Goal: Information Seeking & Learning: Check status

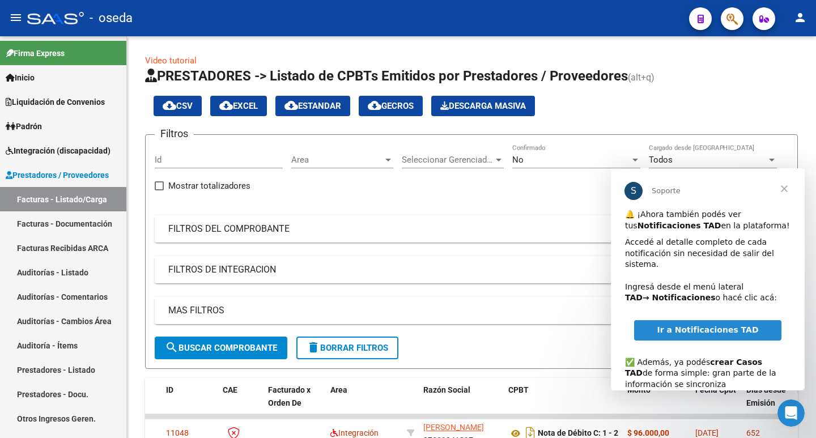
click at [781, 188] on span "Cerrar" at bounding box center [784, 188] width 41 height 41
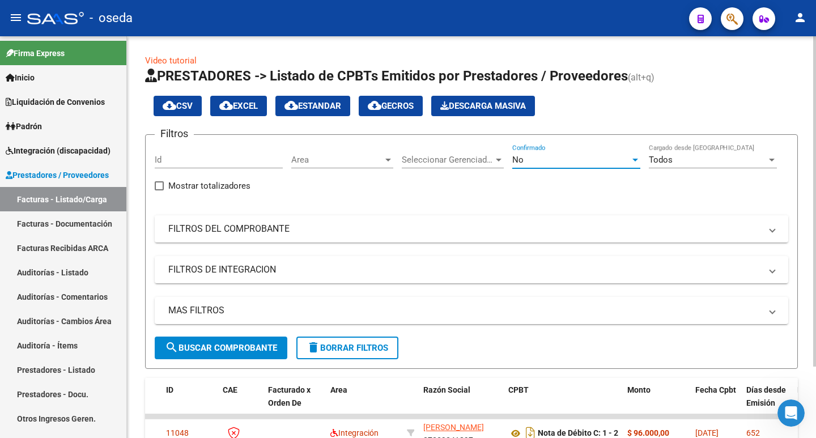
click at [526, 157] on div "No" at bounding box center [571, 160] width 118 height 10
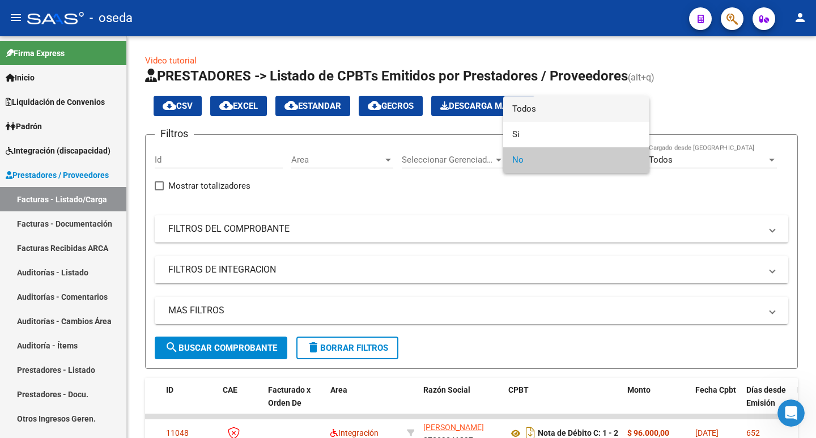
click at [536, 105] on span "Todos" at bounding box center [576, 109] width 128 height 26
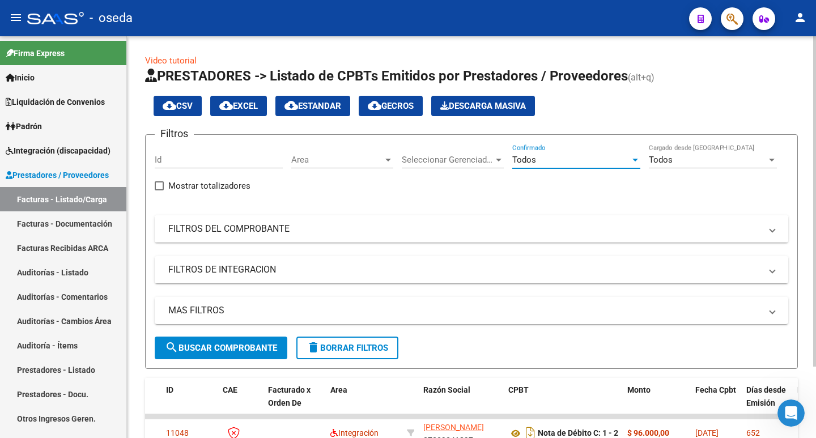
click at [239, 237] on mat-expansion-panel-header "FILTROS DEL COMPROBANTE" at bounding box center [472, 228] width 634 height 27
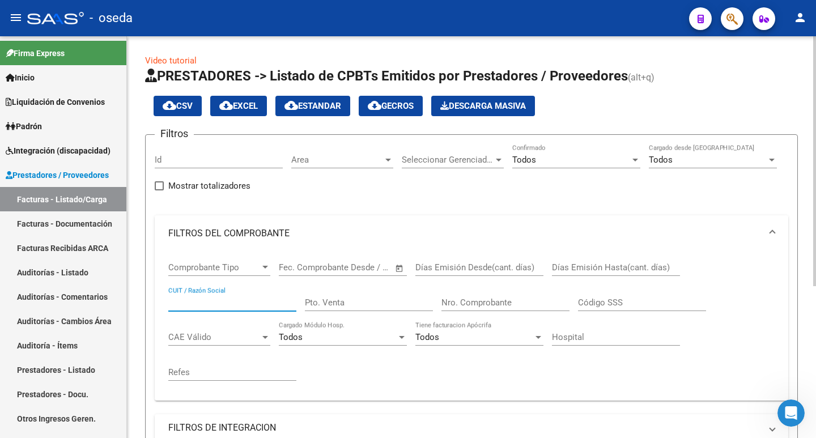
paste input "27-32677568-7"
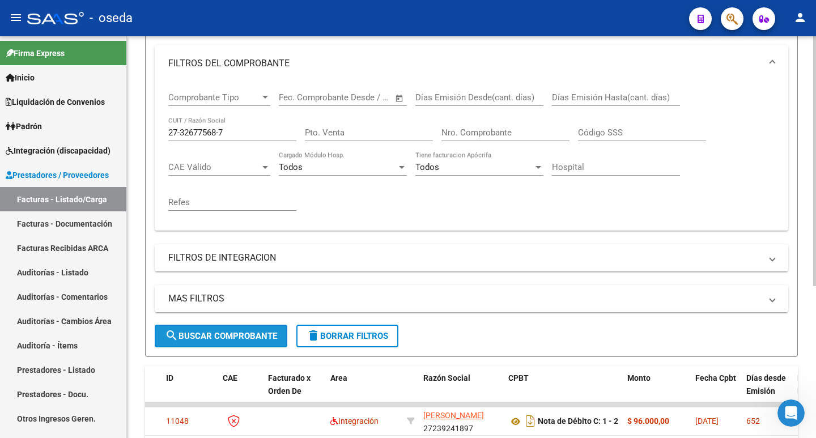
click at [211, 335] on span "search Buscar Comprobante" at bounding box center [221, 336] width 112 height 10
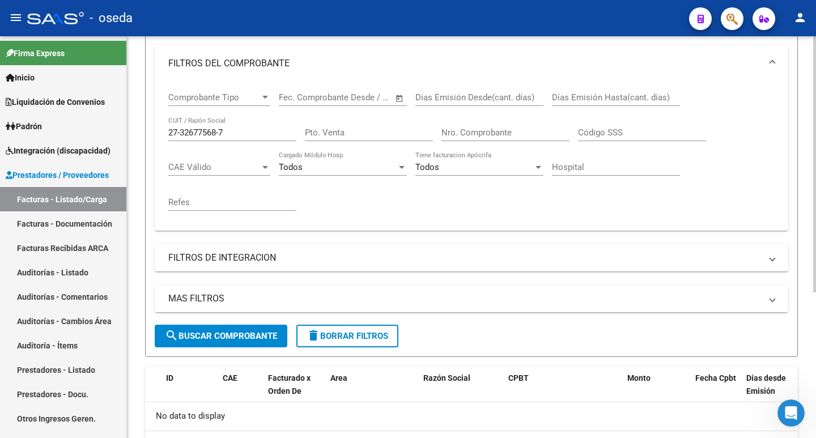
click at [222, 130] on input "27-32677568-7" at bounding box center [232, 133] width 128 height 10
click at [180, 133] on input "27-326775687" at bounding box center [232, 133] width 128 height 10
click at [248, 332] on span "search Buscar Comprobante" at bounding box center [221, 336] width 112 height 10
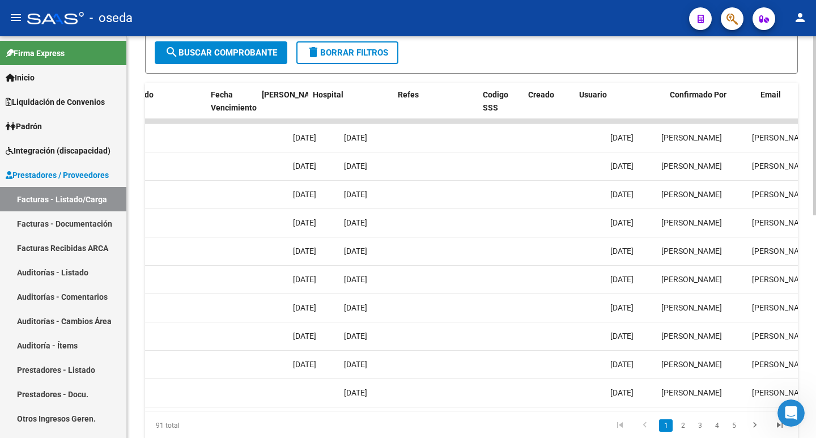
scroll to position [0, 2202]
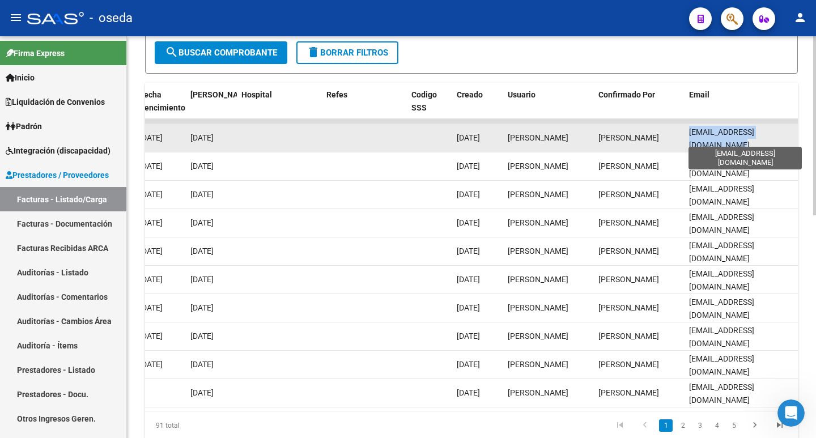
drag, startPoint x: 686, startPoint y: 138, endPoint x: 793, endPoint y: 137, distance: 106.6
click at [793, 137] on datatable-body-cell "[EMAIL_ADDRESS][DOMAIN_NAME]" at bounding box center [741, 138] width 113 height 28
copy span "[EMAIL_ADDRESS][DOMAIN_NAME]"
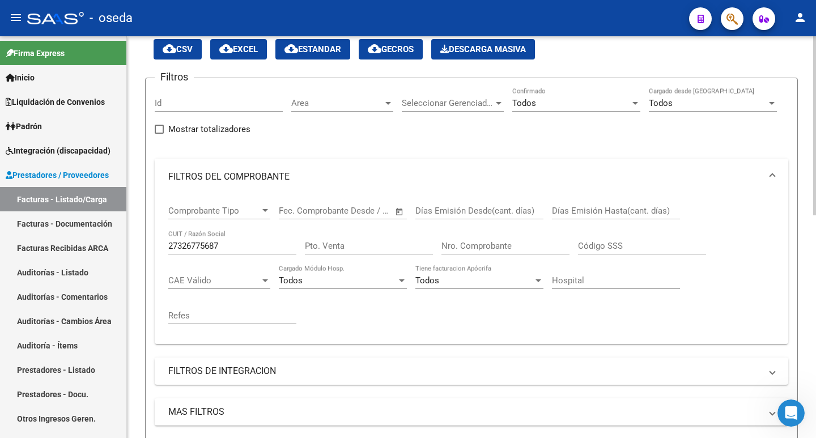
scroll to position [0, 0]
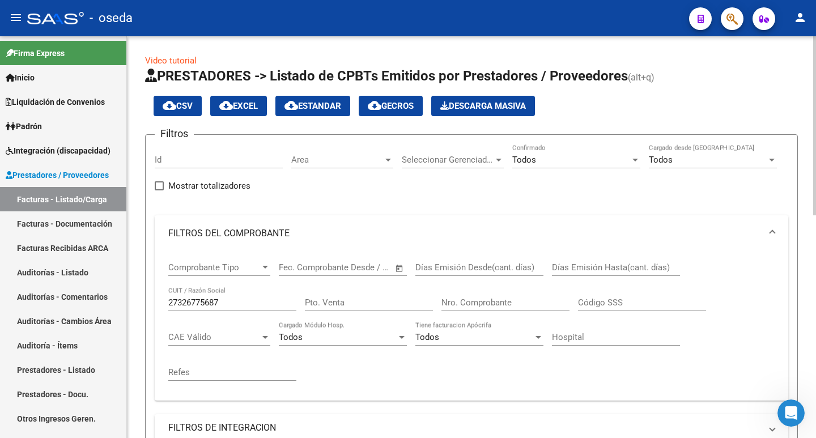
drag, startPoint x: 227, startPoint y: 295, endPoint x: 206, endPoint y: 300, distance: 21.0
click at [206, 300] on div "27326775687 CUIT / Razón Social" at bounding box center [232, 299] width 128 height 24
drag, startPoint x: 231, startPoint y: 305, endPoint x: 151, endPoint y: 304, distance: 80.5
click at [151, 304] on form "Filtros Id Area Area Seleccionar Gerenciador Seleccionar Gerenciador Todos Conf…" at bounding box center [471, 330] width 653 height 393
paste input "-24663819-0"
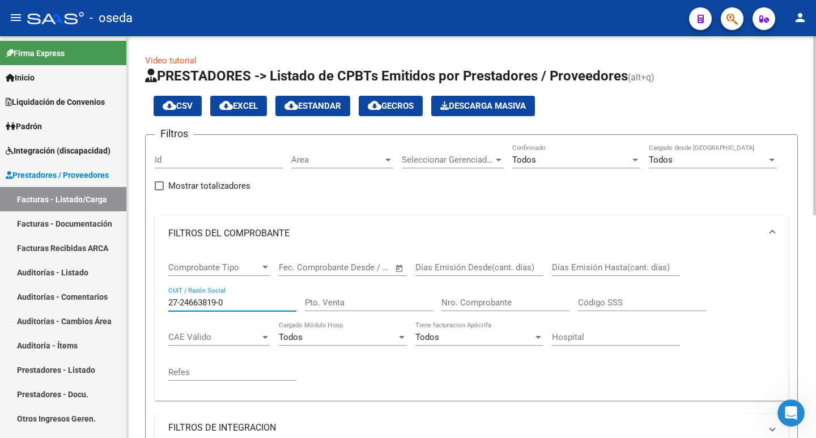
click at [222, 300] on input "27-24663819-0" at bounding box center [232, 303] width 128 height 10
click at [179, 299] on input "27-246638190" at bounding box center [232, 303] width 128 height 10
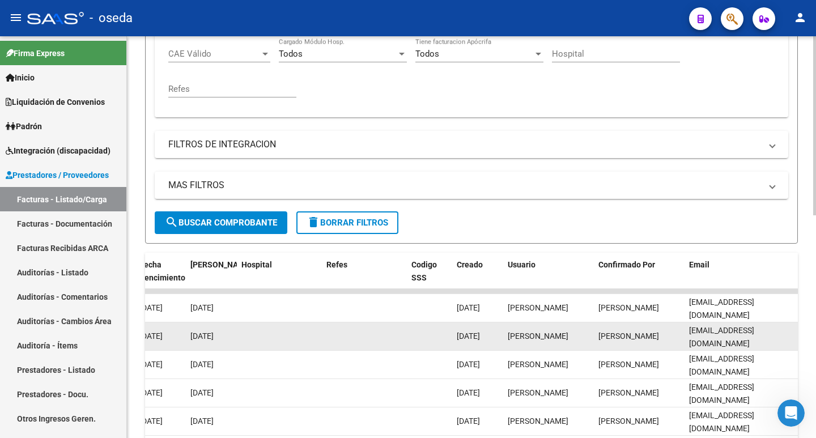
scroll to position [340, 0]
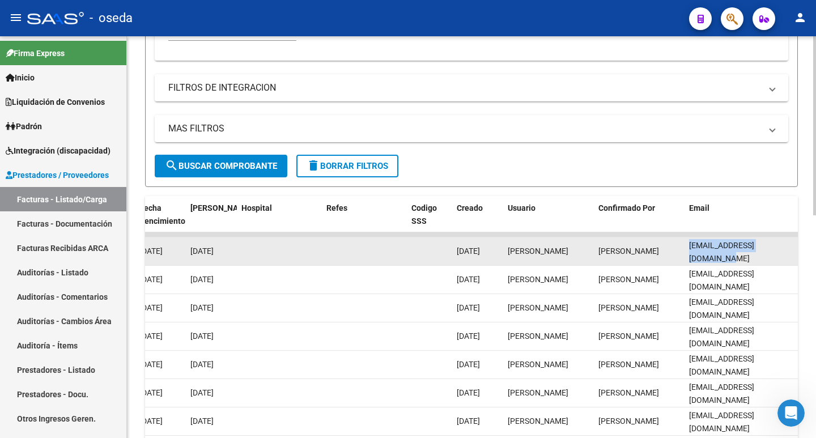
drag, startPoint x: 687, startPoint y: 250, endPoint x: 791, endPoint y: 255, distance: 104.4
click at [791, 255] on datatable-body-cell "[EMAIL_ADDRESS][DOMAIN_NAME]" at bounding box center [741, 252] width 113 height 28
copy span "[EMAIL_ADDRESS][DOMAIN_NAME]"
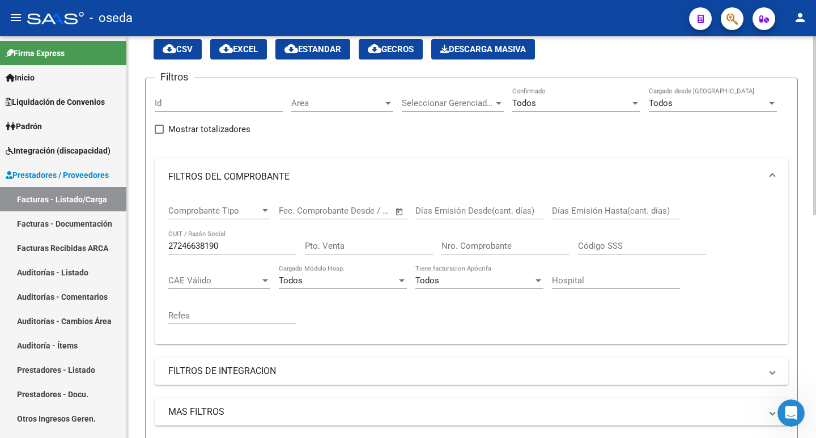
scroll to position [0, 0]
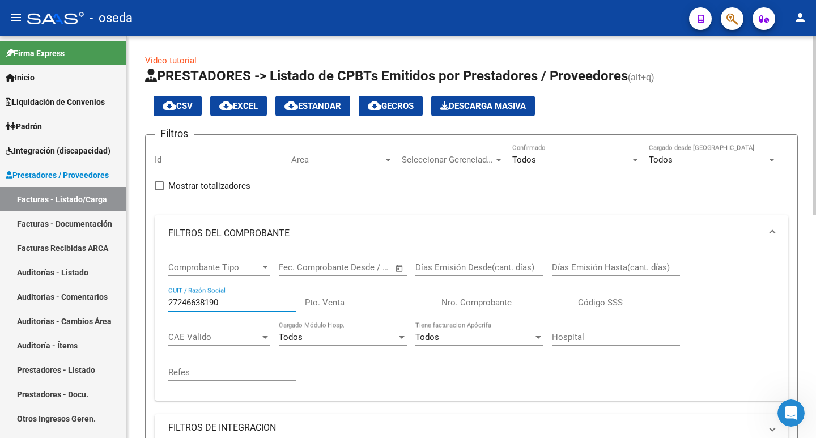
drag, startPoint x: 235, startPoint y: 301, endPoint x: 146, endPoint y: 311, distance: 88.9
click at [146, 311] on form "Filtros Id Area Area Seleccionar Gerenciador Seleccionar Gerenciador Todos Conf…" at bounding box center [471, 330] width 653 height 393
paste input "-95743930-1"
click at [222, 305] on input "27-95743930-1" at bounding box center [232, 303] width 128 height 10
click at [181, 304] on input "27-957439301" at bounding box center [232, 303] width 128 height 10
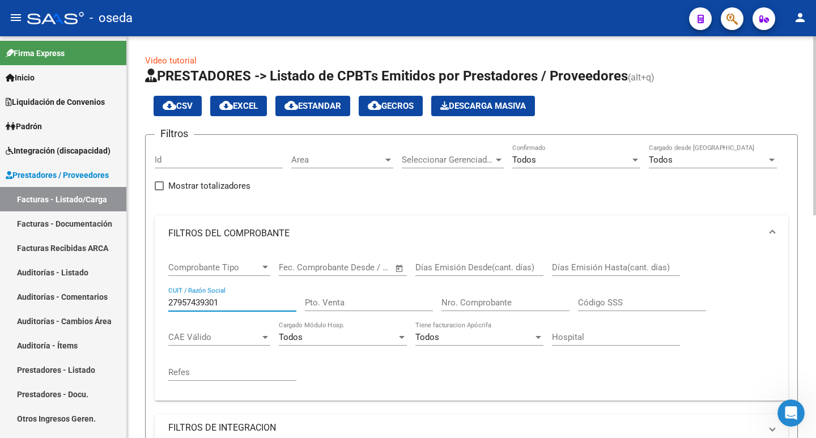
scroll to position [227, 0]
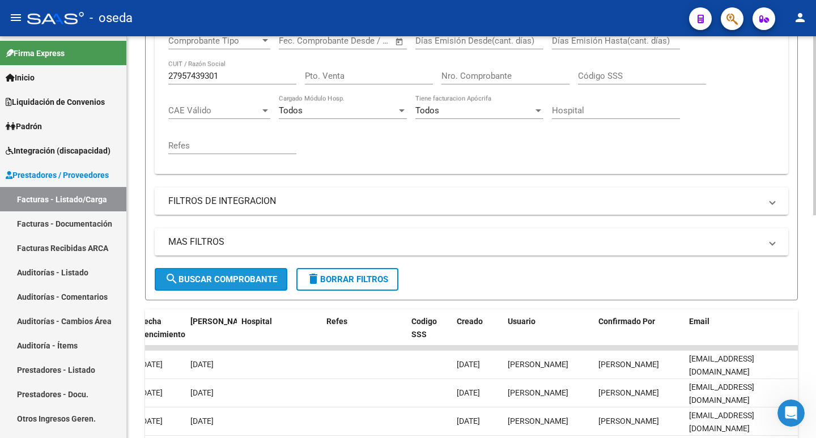
click at [207, 281] on span "search Buscar Comprobante" at bounding box center [221, 279] width 112 height 10
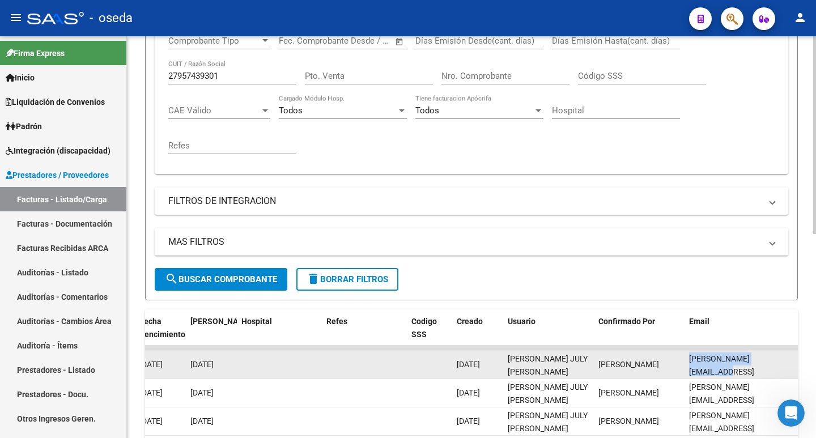
drag, startPoint x: 690, startPoint y: 366, endPoint x: 780, endPoint y: 357, distance: 90.0
click at [780, 357] on datatable-body-cell "[PERSON_NAME][EMAIL_ADDRESS][PERSON_NAME][DOMAIN_NAME]" at bounding box center [741, 365] width 113 height 28
copy span "[PERSON_NAME][EMAIL_ADDRESS][PERSON_NAME][DOMAIN_NAME]"
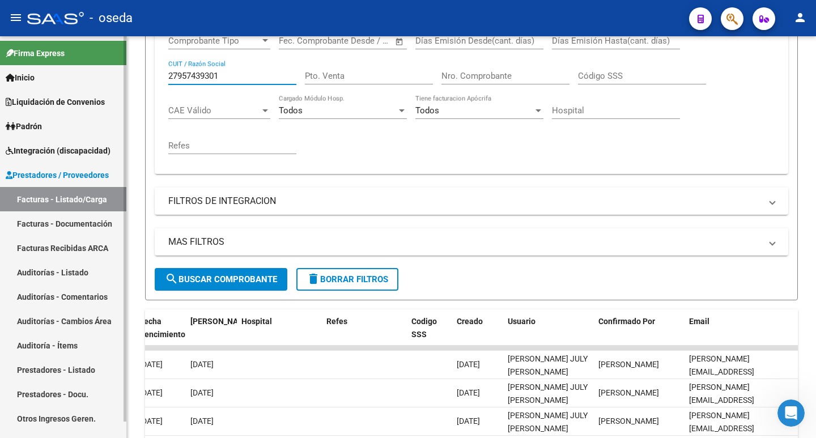
drag, startPoint x: 227, startPoint y: 74, endPoint x: 117, endPoint y: 66, distance: 109.7
click at [117, 66] on mat-sidenav-container "Firma Express Inicio Calendario SSS Instructivos Contacto OS Liquidación de Con…" at bounding box center [408, 237] width 816 height 402
paste input "-38720887-4"
click at [220, 75] on input "27-38720887-4" at bounding box center [232, 76] width 128 height 10
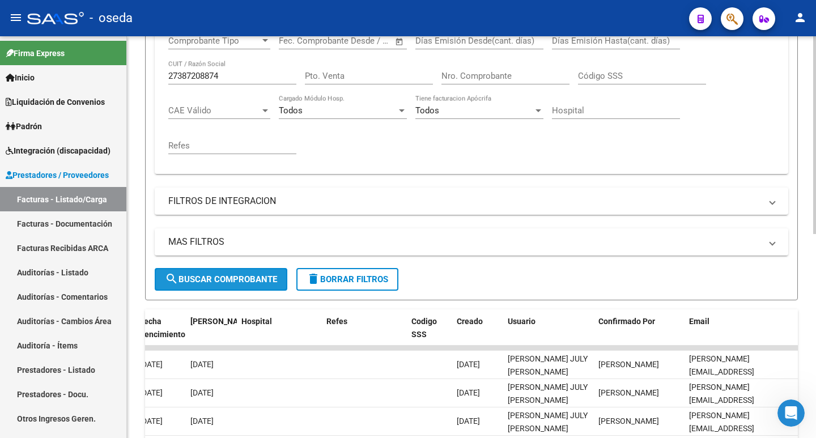
click at [207, 284] on span "search Buscar Comprobante" at bounding box center [221, 279] width 112 height 10
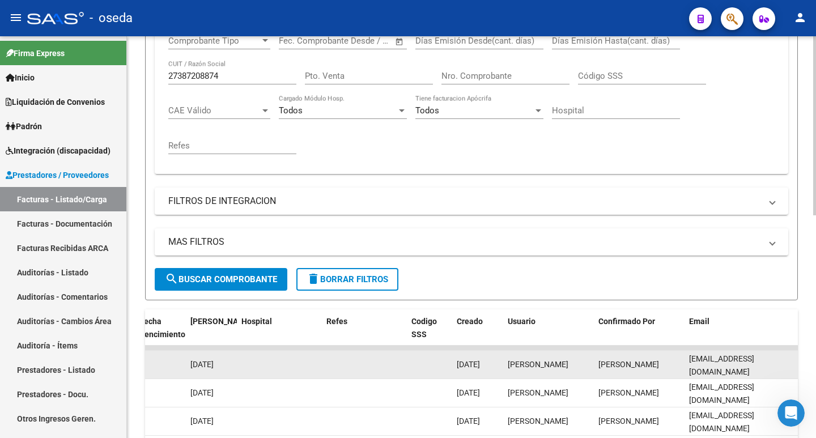
click at [687, 366] on datatable-body-cell "[EMAIL_ADDRESS][DOMAIN_NAME]" at bounding box center [741, 365] width 113 height 28
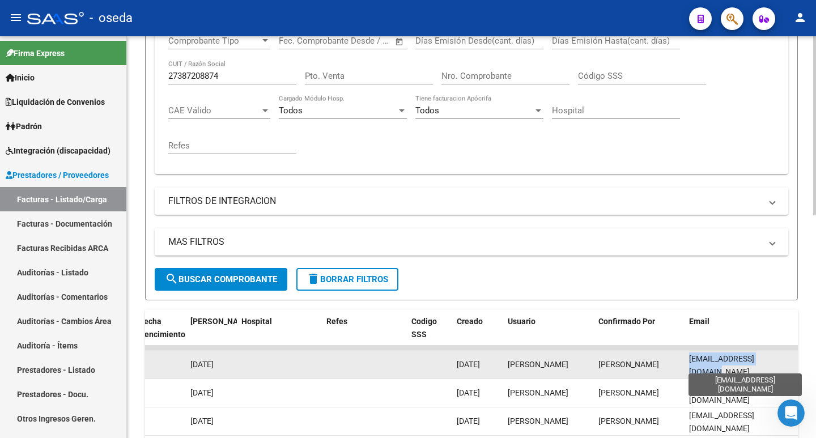
scroll to position [0, 6]
drag, startPoint x: 690, startPoint y: 364, endPoint x: 792, endPoint y: 364, distance: 102.6
click at [754, 364] on span "[EMAIL_ADDRESS][DOMAIN_NAME]" at bounding box center [721, 365] width 65 height 22
copy span "[EMAIL_ADDRESS][DOMAIN_NAME]"
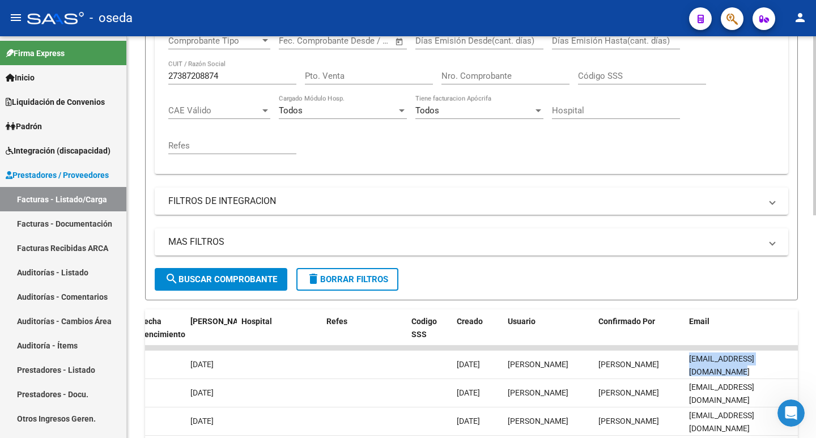
scroll to position [0, 0]
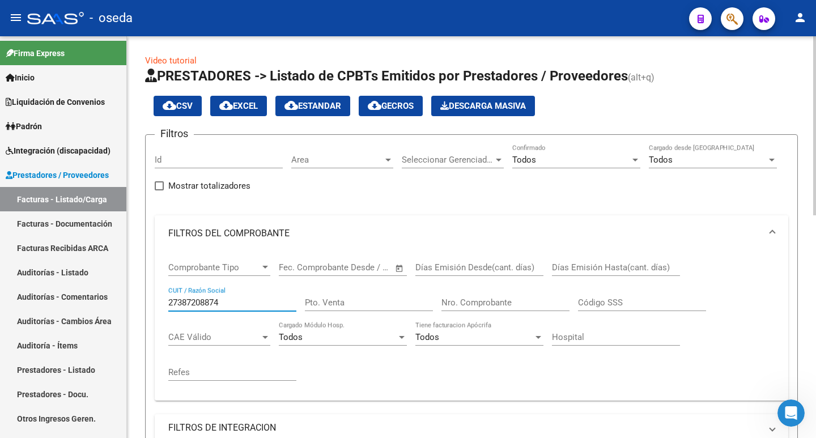
drag, startPoint x: 245, startPoint y: 303, endPoint x: 142, endPoint y: 308, distance: 102.7
paste input "-41572346-1"
click at [220, 298] on input "27-41572346-1" at bounding box center [232, 303] width 128 height 10
click at [180, 300] on input "27-415723461" at bounding box center [232, 303] width 128 height 10
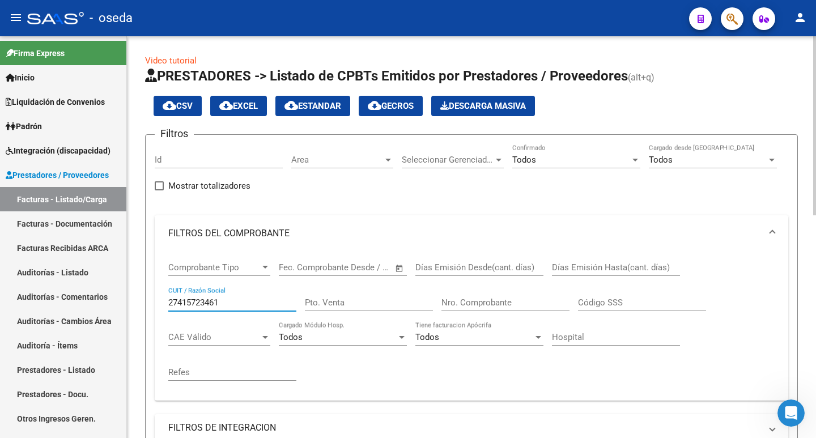
scroll to position [170, 0]
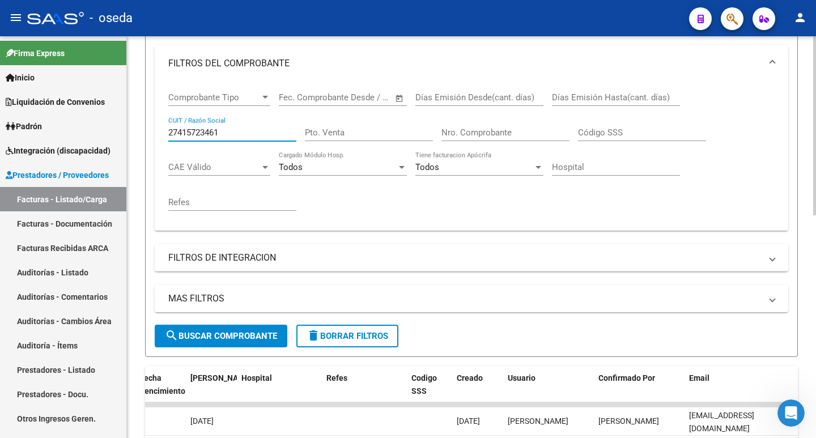
click at [226, 340] on span "search Buscar Comprobante" at bounding box center [221, 336] width 112 height 10
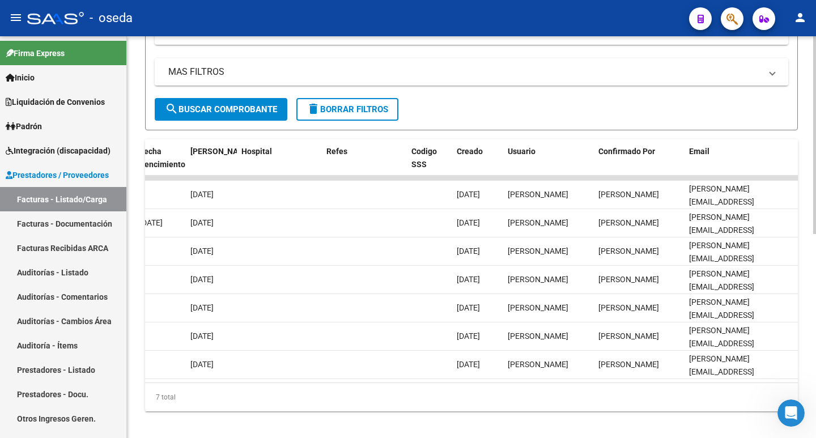
scroll to position [415, 0]
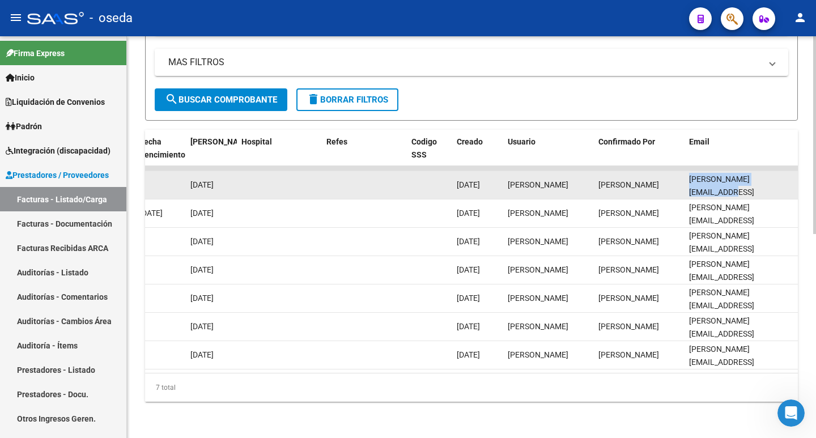
drag, startPoint x: 686, startPoint y: 174, endPoint x: 782, endPoint y: 180, distance: 95.4
click at [787, 176] on datatable-body-cell "[PERSON_NAME][EMAIL_ADDRESS][DOMAIN_NAME]" at bounding box center [741, 185] width 113 height 28
copy span "[PERSON_NAME][EMAIL_ADDRESS][DOMAIN_NAME]"
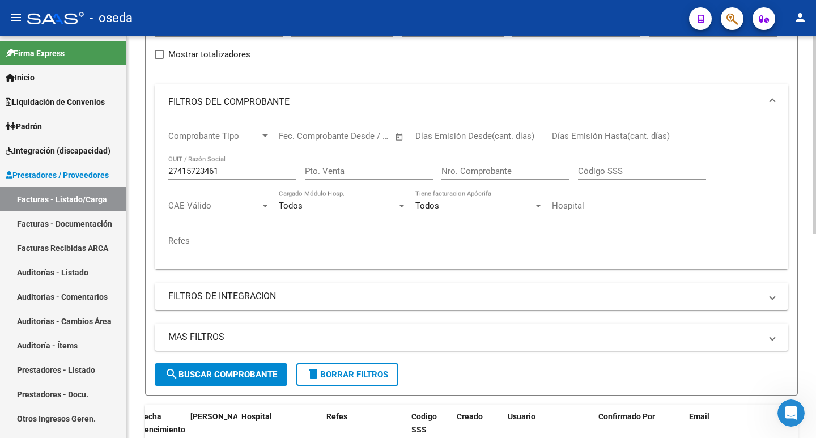
scroll to position [18, 0]
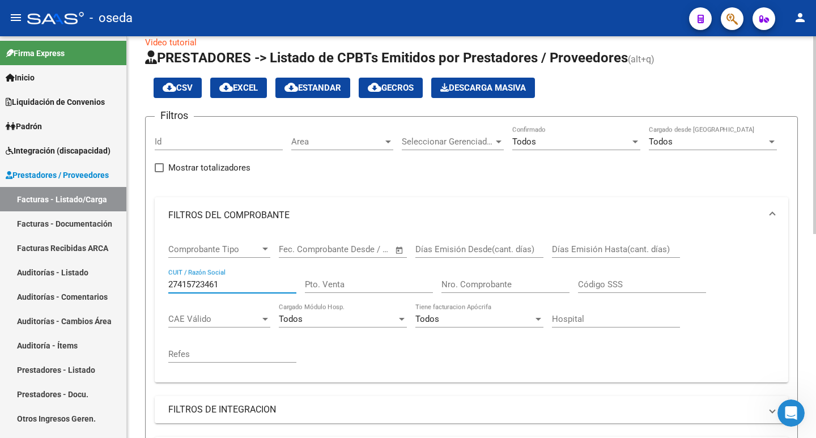
drag, startPoint x: 228, startPoint y: 285, endPoint x: 146, endPoint y: 290, distance: 82.3
click at [146, 290] on form "Filtros Id Area Area Seleccionar Gerenciador Seleccionar Gerenciador Todos Conf…" at bounding box center [471, 312] width 653 height 393
drag, startPoint x: 199, startPoint y: 278, endPoint x: 208, endPoint y: 287, distance: 12.4
click at [208, 287] on input "27415723461" at bounding box center [232, 284] width 128 height 10
drag, startPoint x: 228, startPoint y: 283, endPoint x: 132, endPoint y: 285, distance: 96.9
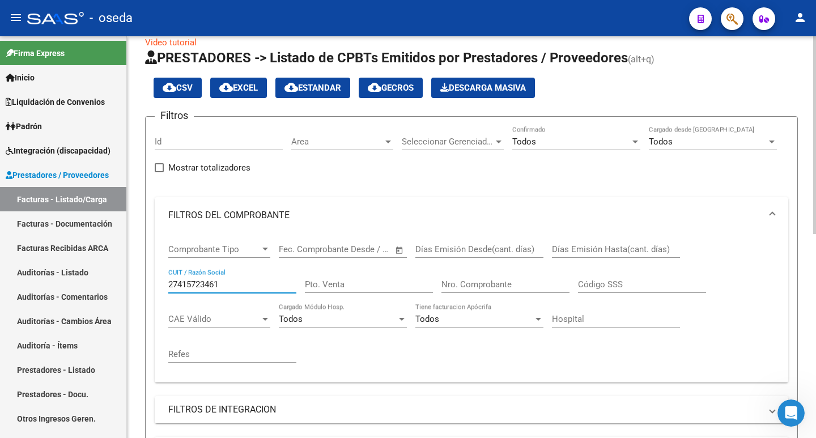
click at [132, 285] on div "Video tutorial PRESTADORES -> Listado de CPBTs Emitidos por Prestadores / Prove…" at bounding box center [471, 422] width 689 height 808
paste input "30-71512381-5"
click at [220, 285] on input "30-71512381-5" at bounding box center [232, 284] width 128 height 10
click at [181, 286] on input "30-715123815" at bounding box center [232, 284] width 128 height 10
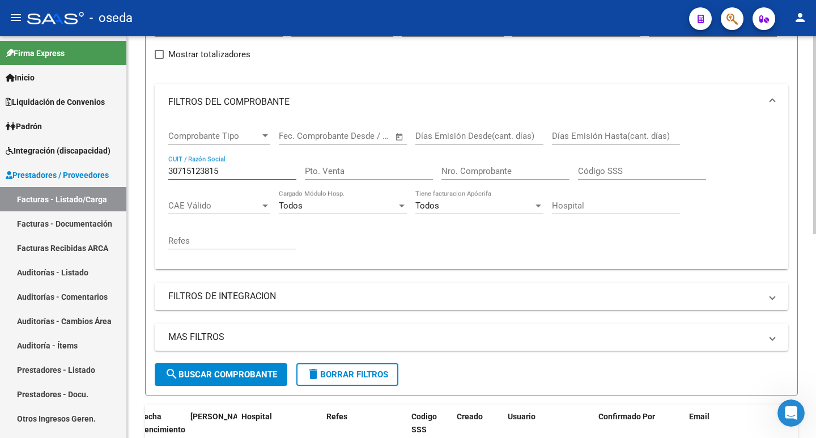
scroll to position [188, 0]
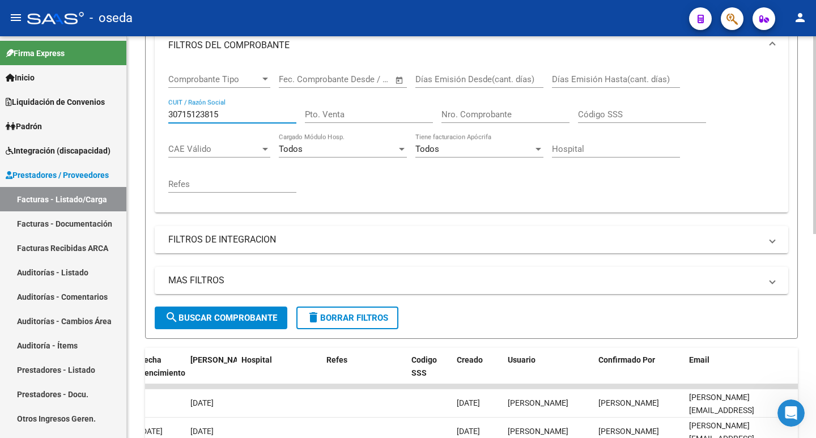
click at [200, 321] on span "search Buscar Comprobante" at bounding box center [221, 318] width 112 height 10
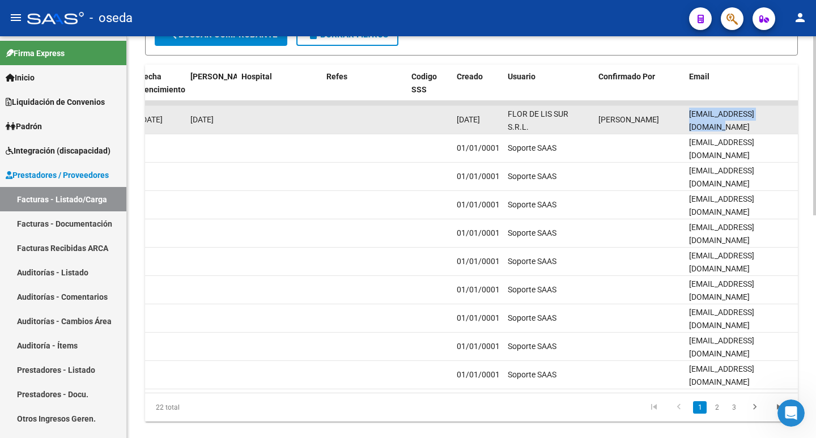
scroll to position [0, 9]
drag, startPoint x: 689, startPoint y: 118, endPoint x: 792, endPoint y: 106, distance: 103.3
click at [792, 106] on datatable-body-cell "[EMAIL_ADDRESS][DOMAIN_NAME]" at bounding box center [741, 120] width 113 height 28
copy span "[EMAIL_ADDRESS][DOMAIN_NAME]"
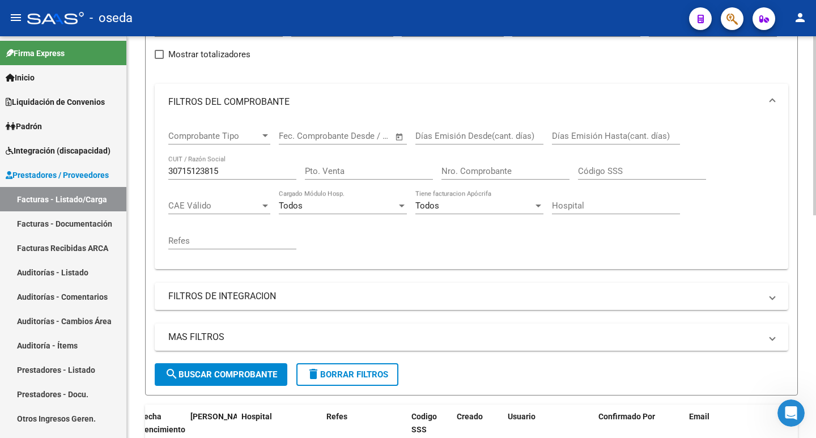
scroll to position [0, 0]
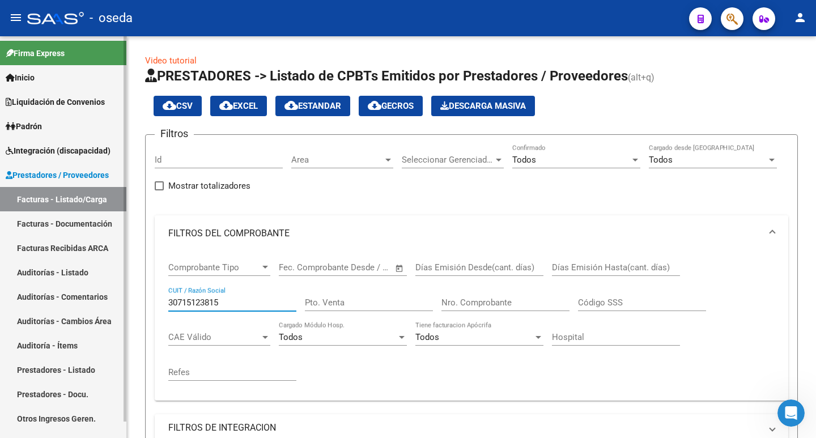
drag, startPoint x: 236, startPoint y: 305, endPoint x: 117, endPoint y: 292, distance: 119.7
click at [117, 292] on mat-sidenav-container "Firma Express Inicio Calendario SSS Instructivos Contacto OS Liquidación de Con…" at bounding box center [408, 237] width 816 height 402
paste input "27-29910559-3"
click at [222, 298] on input "27-29910559-3" at bounding box center [232, 303] width 128 height 10
click at [182, 300] on input "27-299105593" at bounding box center [232, 303] width 128 height 10
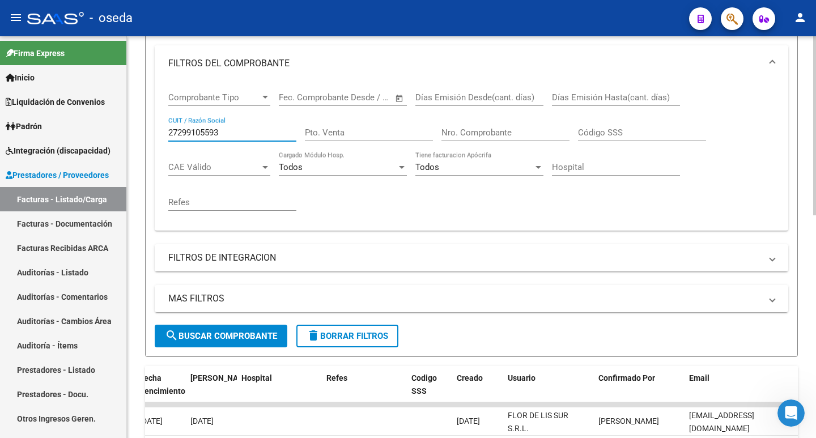
scroll to position [227, 0]
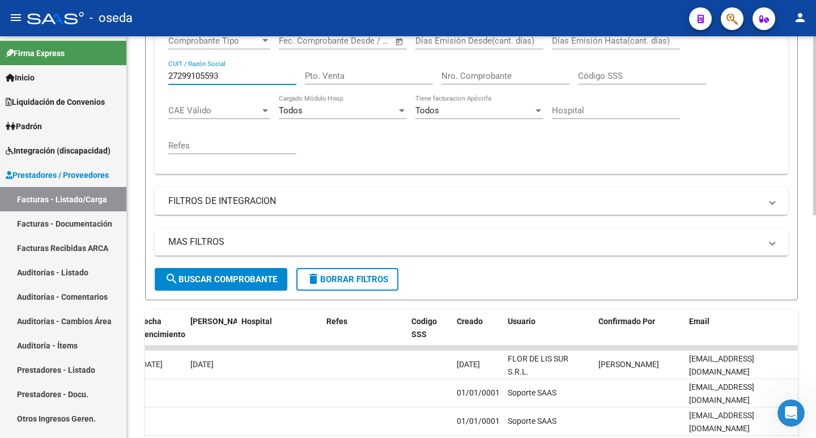
click at [194, 280] on span "search Buscar Comprobante" at bounding box center [221, 279] width 112 height 10
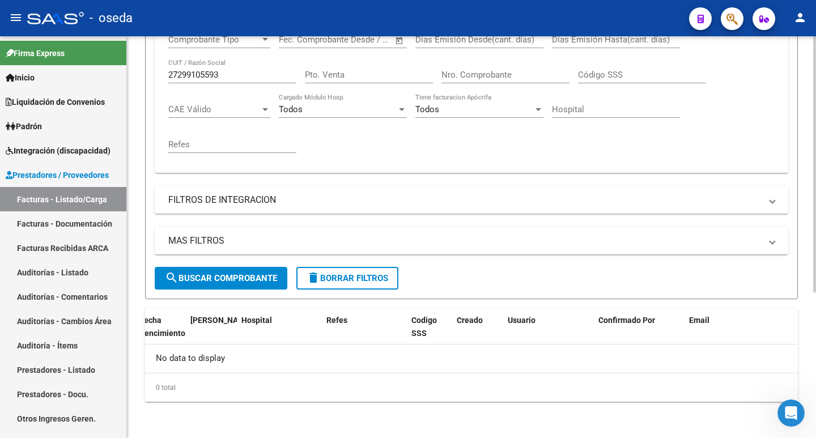
scroll to position [1, 0]
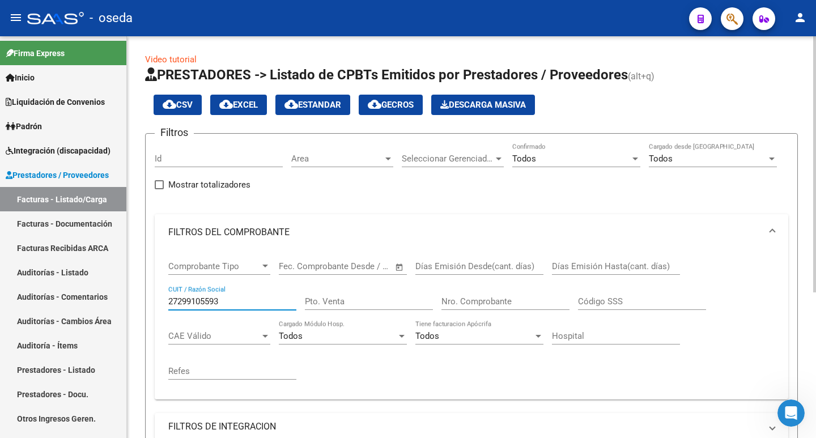
drag, startPoint x: 235, startPoint y: 298, endPoint x: 147, endPoint y: 304, distance: 88.1
click at [144, 304] on div "Video tutorial PRESTADORES -> Listado de CPBTs Emitidos por Prestadores / Prove…" at bounding box center [471, 350] width 689 height 630
paste input "30-71623110-7"
click at [223, 302] on input "30-71623110-7" at bounding box center [232, 301] width 128 height 10
click at [220, 302] on input "30-71623110-7" at bounding box center [232, 301] width 128 height 10
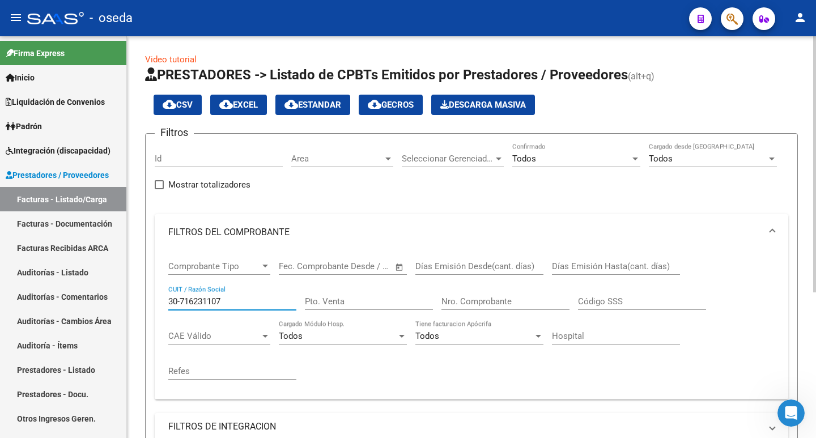
click at [181, 300] on input "30-716231107" at bounding box center [232, 301] width 128 height 10
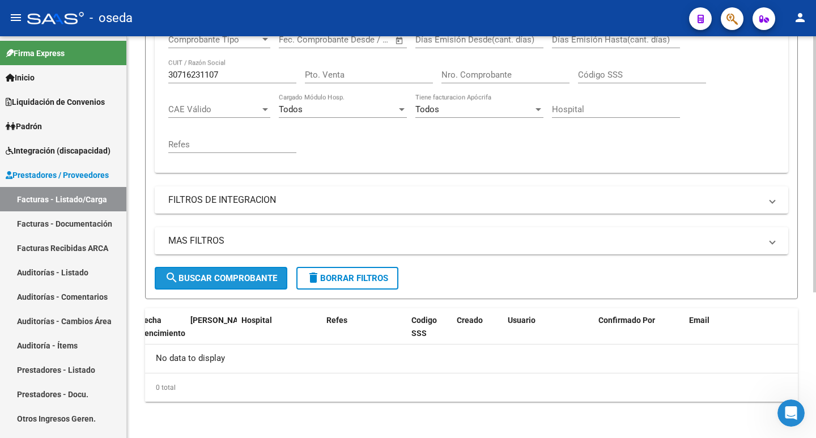
click at [185, 287] on button "search Buscar Comprobante" at bounding box center [221, 278] width 133 height 23
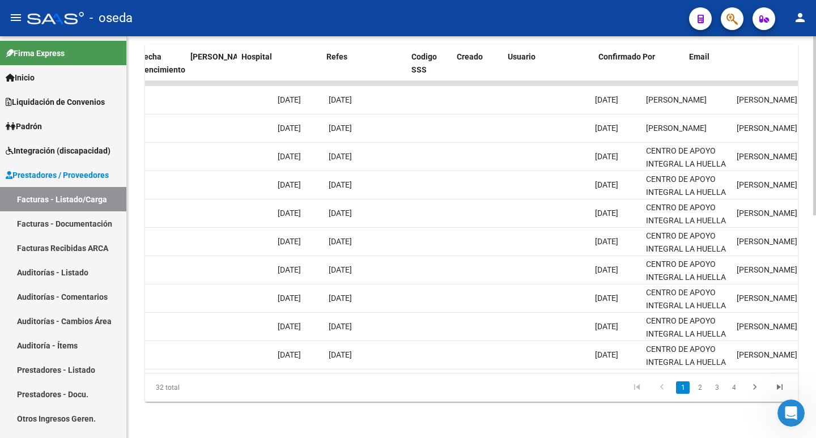
scroll to position [0, 2202]
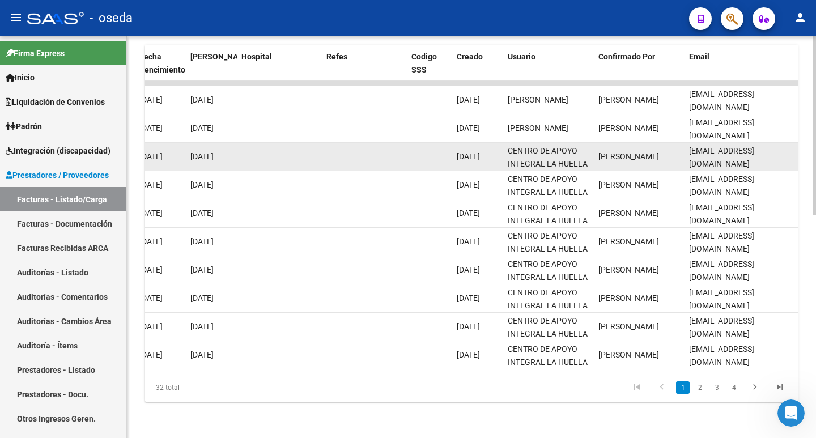
click at [689, 150] on datatable-body-cell "[EMAIL_ADDRESS][DOMAIN_NAME]" at bounding box center [741, 157] width 113 height 28
drag, startPoint x: 690, startPoint y: 149, endPoint x: 782, endPoint y: 150, distance: 91.3
click at [754, 150] on span "[EMAIL_ADDRESS][DOMAIN_NAME]" at bounding box center [721, 157] width 65 height 22
copy span "[EMAIL_ADDRESS][DOMAIN_NAME]"
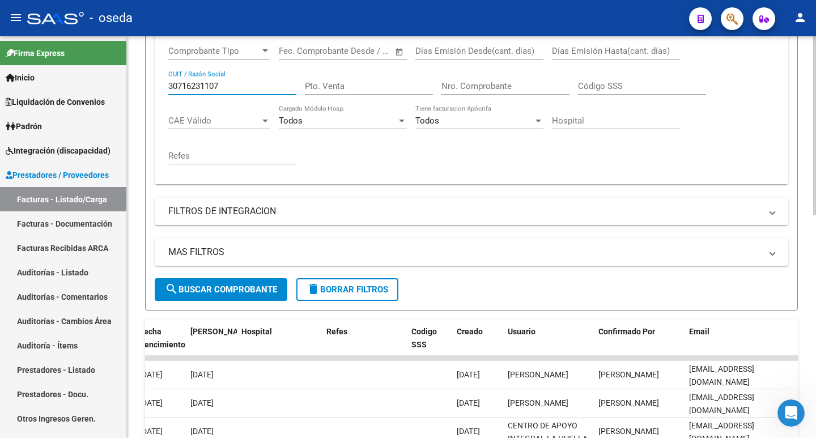
drag, startPoint x: 230, startPoint y: 82, endPoint x: 135, endPoint y: 76, distance: 95.4
click at [135, 76] on div "Video tutorial PRESTADORES -> Listado de CPBTs Emitidos por Prestadores / Prove…" at bounding box center [471, 266] width 689 height 893
paste input "27-32103554-5"
click at [222, 89] on input "27-32103554-5" at bounding box center [232, 86] width 128 height 10
click at [180, 87] on input "27-321035545" at bounding box center [232, 86] width 128 height 10
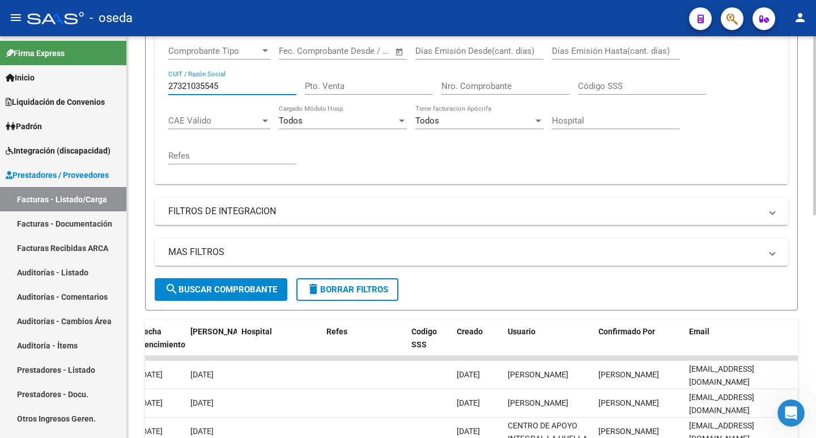
click at [219, 291] on span "search Buscar Comprobante" at bounding box center [221, 290] width 112 height 10
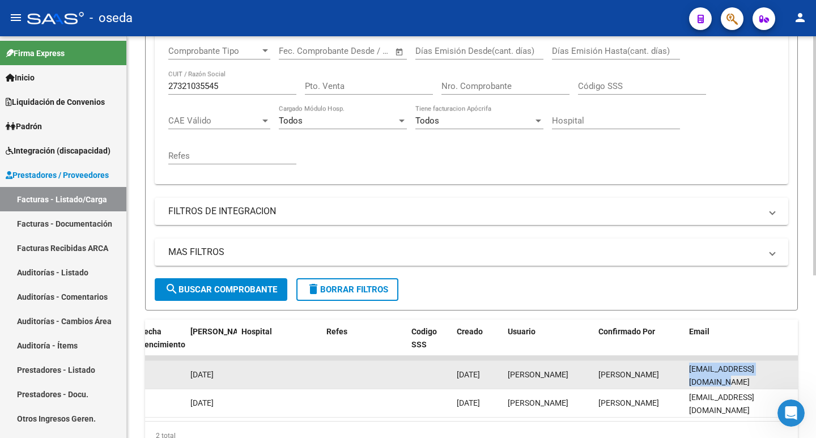
drag, startPoint x: 688, startPoint y: 374, endPoint x: 786, endPoint y: 387, distance: 99.0
click at [786, 387] on datatable-body-cell "[EMAIL_ADDRESS][DOMAIN_NAME]" at bounding box center [741, 375] width 113 height 28
copy span "[EMAIL_ADDRESS][DOMAIN_NAME]"
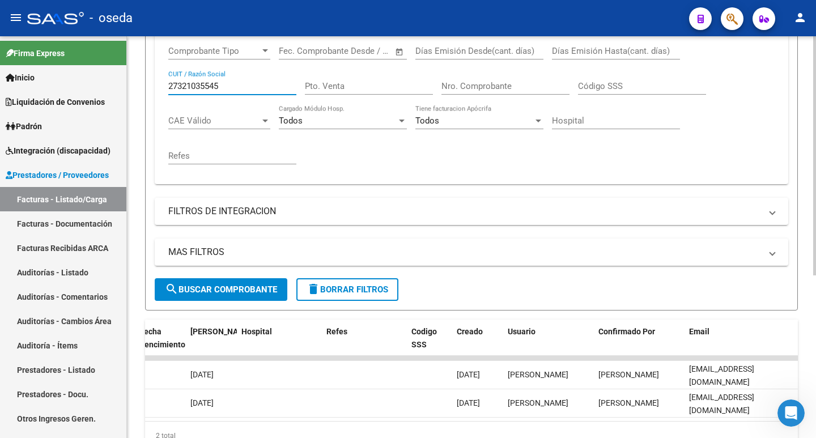
drag, startPoint x: 244, startPoint y: 85, endPoint x: 145, endPoint y: 78, distance: 98.9
click at [121, 86] on mat-sidenav-container "Firma Express Inicio Calendario SSS Instructivos Contacto OS Liquidación de Con…" at bounding box center [408, 237] width 816 height 402
paste input "-41954473-1"
click at [221, 87] on input "27-41954473-1" at bounding box center [232, 86] width 128 height 10
click at [181, 86] on input "27-419544731" at bounding box center [232, 86] width 128 height 10
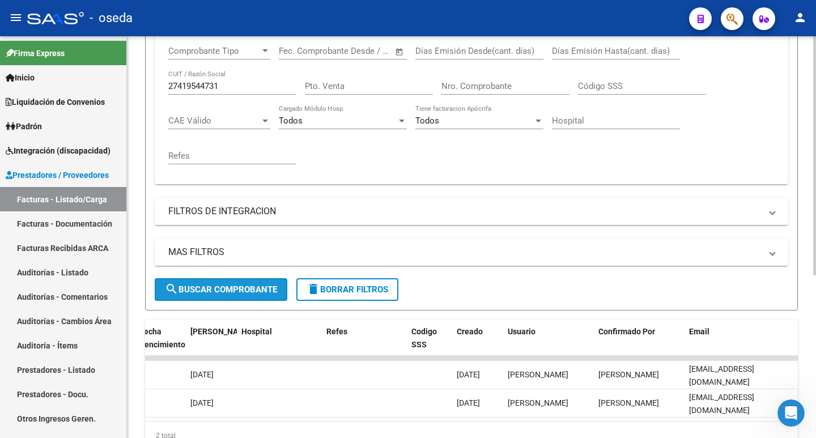
click at [217, 283] on button "search Buscar Comprobante" at bounding box center [221, 289] width 133 height 23
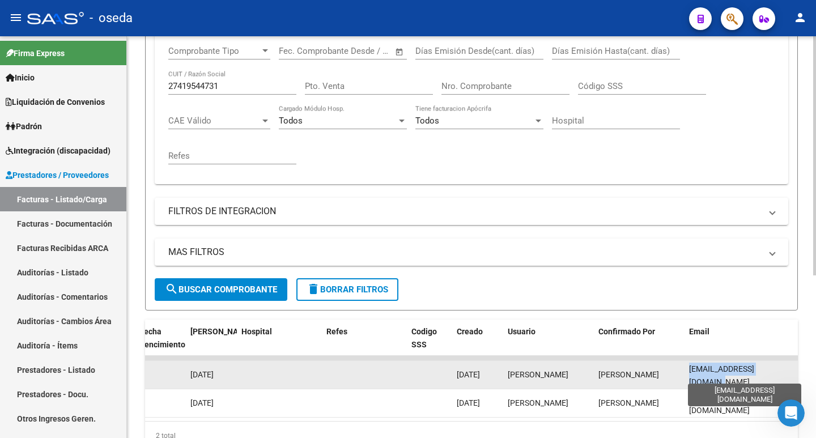
drag, startPoint x: 685, startPoint y: 374, endPoint x: 782, endPoint y: 377, distance: 97.0
click at [782, 377] on datatable-body-cell "[EMAIL_ADDRESS][DOMAIN_NAME]" at bounding box center [741, 375] width 113 height 28
copy span "[EMAIL_ADDRESS][DOMAIN_NAME]"
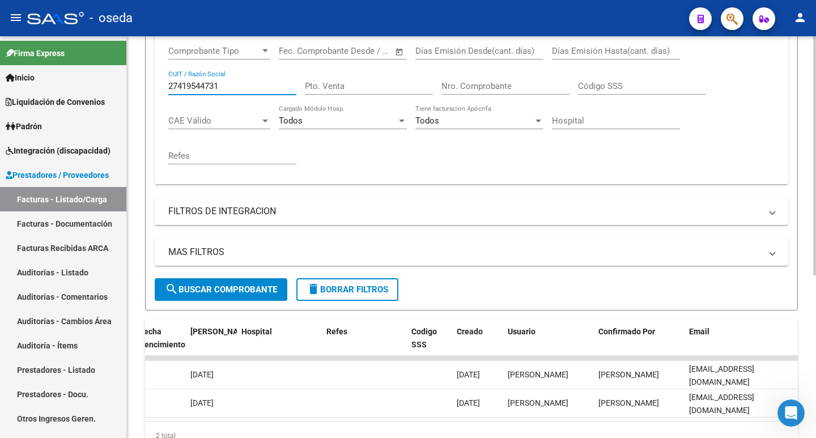
drag, startPoint x: 228, startPoint y: 84, endPoint x: 134, endPoint y: 84, distance: 94.1
click at [132, 83] on div "Video tutorial PRESTADORES -> Listado de CPBTs Emitidos por Prestadores / Prove…" at bounding box center [471, 153] width 689 height 667
paste input "0-16877824-5"
click at [220, 86] on input "20-16877824-5" at bounding box center [232, 86] width 128 height 10
click at [182, 82] on input "20-168778245" at bounding box center [232, 86] width 128 height 10
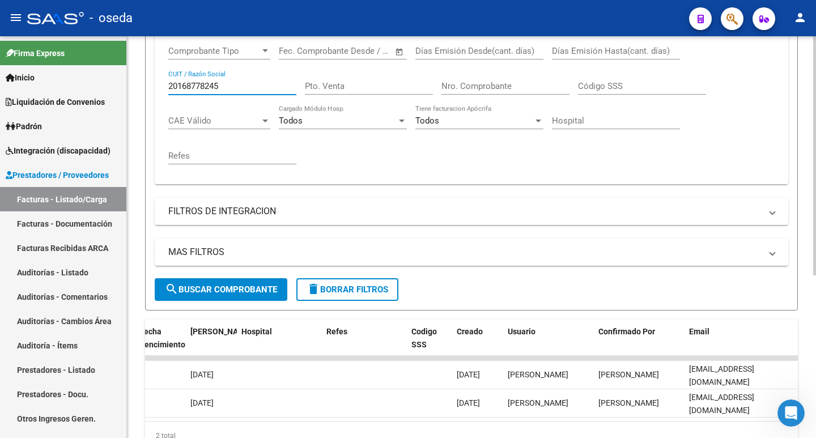
click at [215, 287] on span "search Buscar Comprobante" at bounding box center [221, 290] width 112 height 10
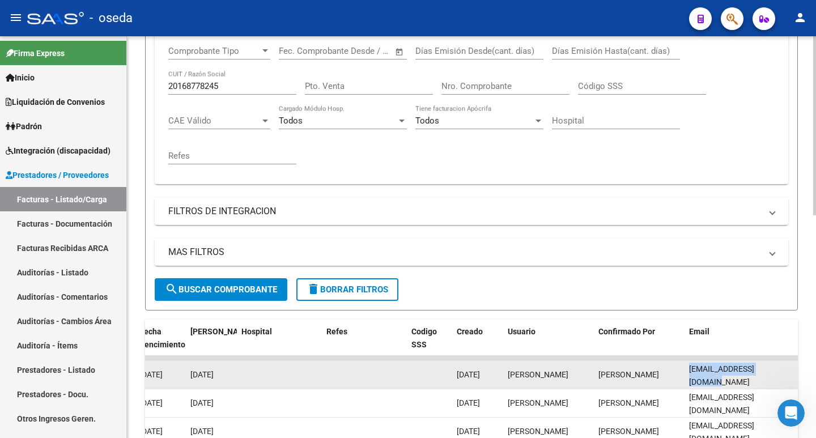
drag, startPoint x: 687, startPoint y: 371, endPoint x: 776, endPoint y: 379, distance: 89.4
click at [776, 379] on datatable-body-cell "[EMAIL_ADDRESS][DOMAIN_NAME]" at bounding box center [741, 375] width 113 height 28
copy span "[EMAIL_ADDRESS][DOMAIN_NAME]"
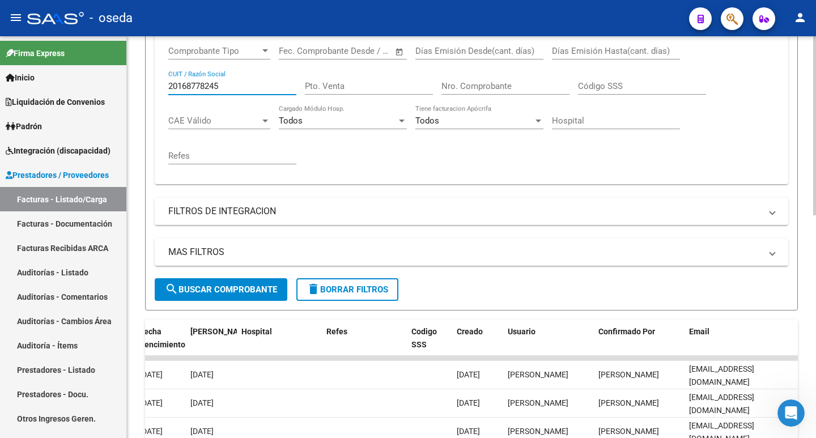
drag, startPoint x: 242, startPoint y: 82, endPoint x: 133, endPoint y: 80, distance: 109.4
click at [115, 80] on mat-sidenav-container "Firma Express Inicio Calendario SSS Instructivos Contacto OS Liquidación de Con…" at bounding box center [408, 237] width 816 height 402
paste input "30-68603247-3"
click at [220, 86] on input "30-68603247-3" at bounding box center [232, 86] width 128 height 10
click at [180, 85] on input "30-686032473" at bounding box center [232, 86] width 128 height 10
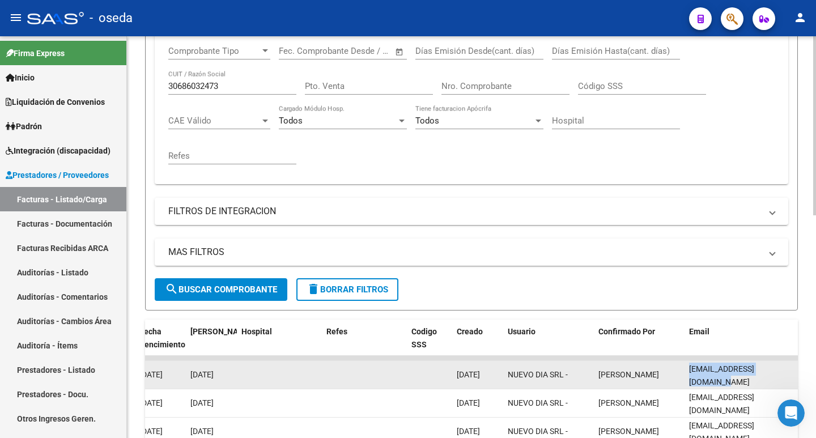
scroll to position [0, 1]
drag, startPoint x: 693, startPoint y: 375, endPoint x: 795, endPoint y: 381, distance: 102.2
click at [795, 381] on datatable-body-cell "[EMAIL_ADDRESS][DOMAIN_NAME]" at bounding box center [741, 375] width 113 height 28
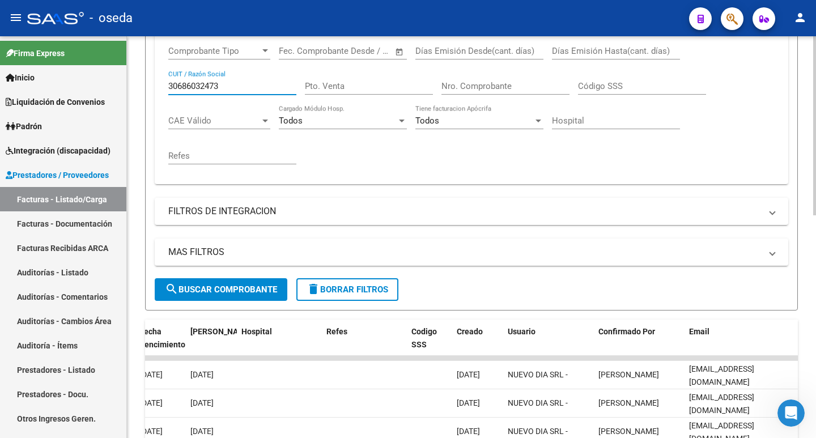
drag, startPoint x: 240, startPoint y: 85, endPoint x: 140, endPoint y: 77, distance: 100.6
click at [140, 77] on div "Video tutorial PRESTADORES -> Listado de CPBTs Emitidos por Prestadores / Prove…" at bounding box center [471, 266] width 689 height 893
paste input "-70937214-5"
click at [221, 84] on input "30-70937214-5" at bounding box center [232, 86] width 128 height 10
click at [182, 87] on input "30-709372145" at bounding box center [232, 86] width 128 height 10
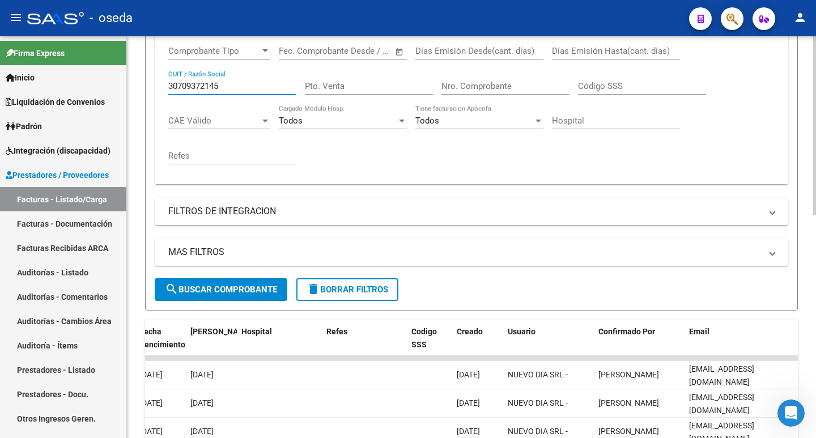
click at [213, 295] on button "search Buscar Comprobante" at bounding box center [221, 289] width 133 height 23
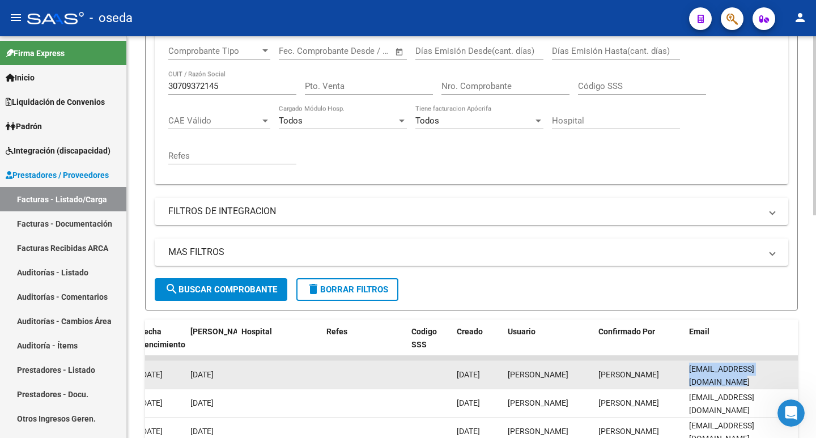
drag, startPoint x: 688, startPoint y: 374, endPoint x: 792, endPoint y: 376, distance: 104.3
click at [792, 376] on datatable-body-cell "[EMAIL_ADDRESS][DOMAIN_NAME]" at bounding box center [741, 375] width 113 height 28
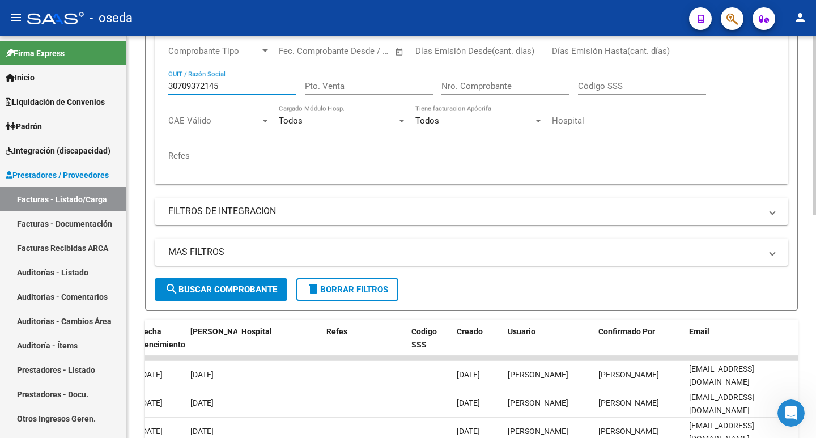
drag, startPoint x: 234, startPoint y: 86, endPoint x: 141, endPoint y: 76, distance: 93.0
click at [141, 76] on div "Video tutorial PRESTADORES -> Listado de CPBTs Emitidos por Prestadores / Prove…" at bounding box center [471, 266] width 689 height 893
paste input "27-30963502-2"
click at [220, 86] on input "27-30963502-2" at bounding box center [232, 86] width 128 height 10
click at [179, 86] on input "27-309635022" at bounding box center [232, 86] width 128 height 10
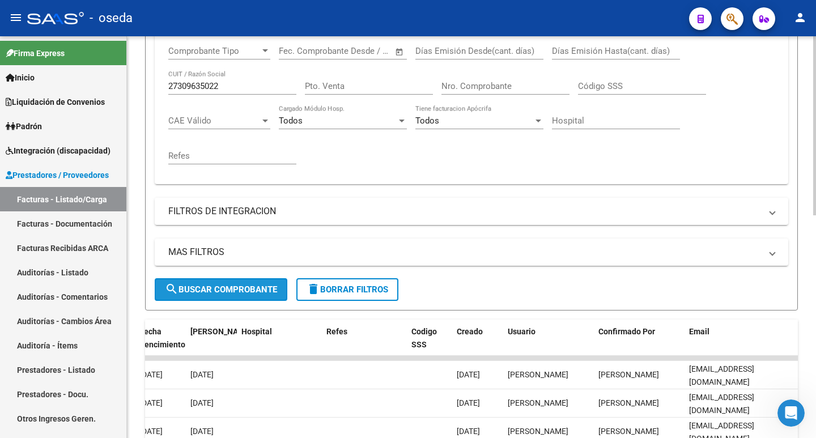
click at [206, 279] on button "search Buscar Comprobante" at bounding box center [221, 289] width 133 height 23
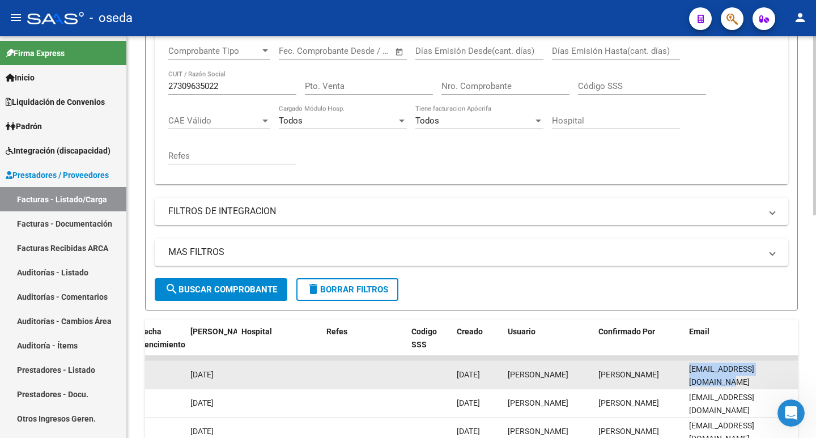
drag, startPoint x: 685, startPoint y: 372, endPoint x: 790, endPoint y: 375, distance: 104.9
click at [790, 375] on datatable-body-cell "[EMAIL_ADDRESS][DOMAIN_NAME]" at bounding box center [741, 375] width 113 height 28
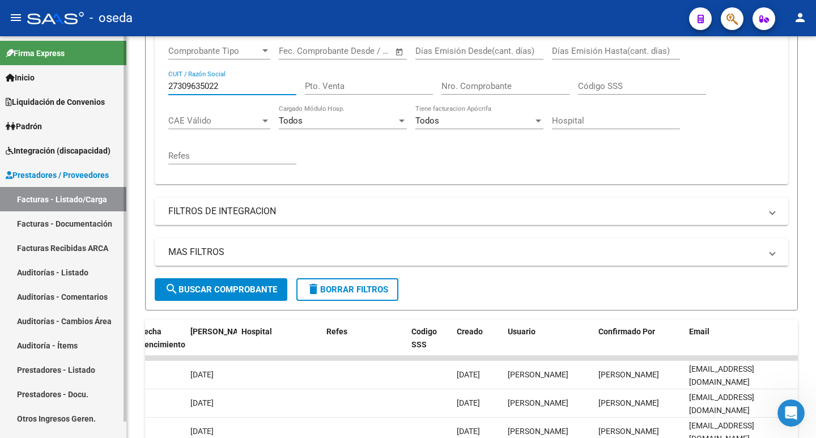
drag, startPoint x: 235, startPoint y: 86, endPoint x: 99, endPoint y: 86, distance: 136.6
click at [99, 86] on mat-sidenav-container "Firma Express Inicio Calendario SSS Instructivos Contacto OS Liquidación de Con…" at bounding box center [408, 237] width 816 height 402
paste input "0-33060676-3"
click at [220, 84] on input "20-33060676-3" at bounding box center [232, 86] width 128 height 10
click at [182, 87] on input "20-330606763" at bounding box center [232, 86] width 128 height 10
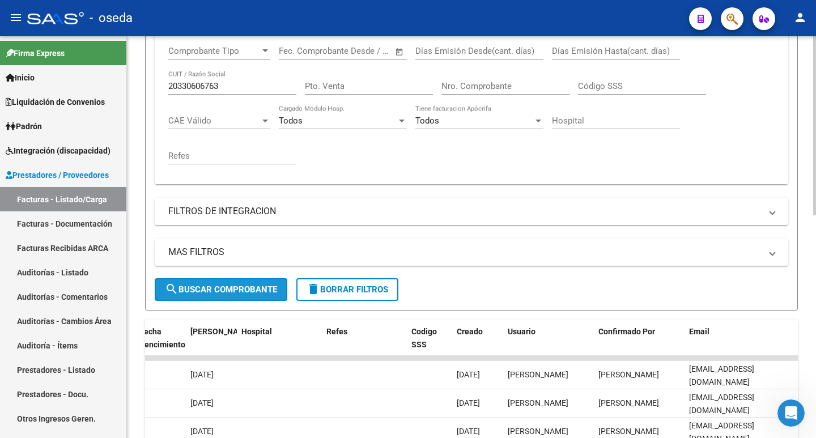
click at [223, 287] on span "search Buscar Comprobante" at bounding box center [221, 290] width 112 height 10
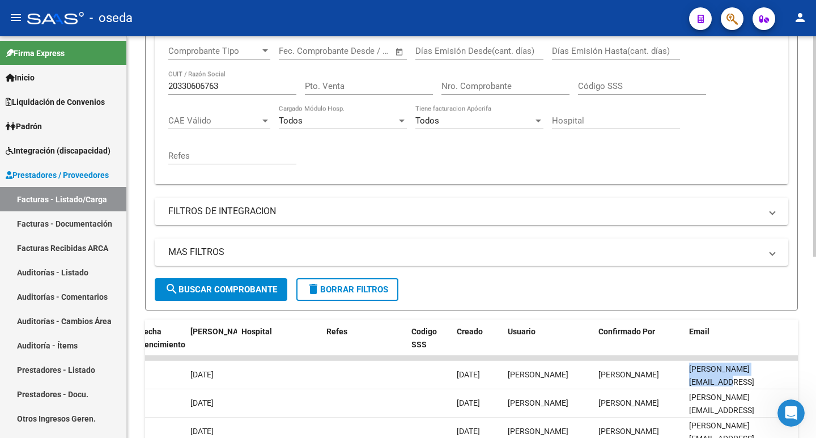
scroll to position [0, 20]
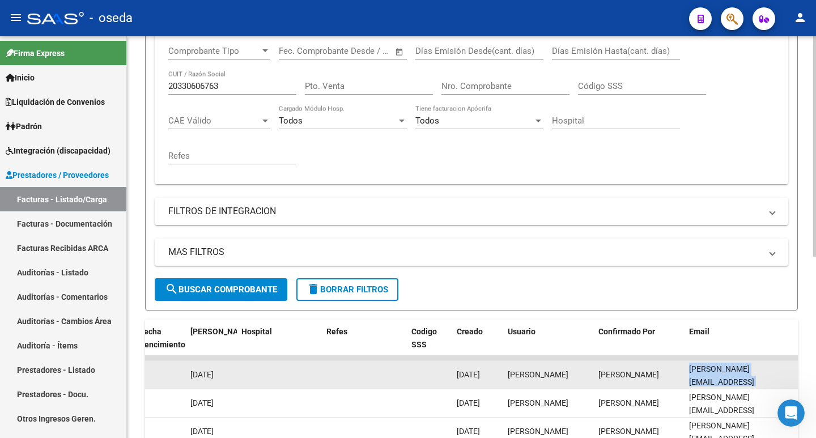
drag, startPoint x: 685, startPoint y: 371, endPoint x: 796, endPoint y: 374, distance: 111.1
click at [796, 374] on datatable-body-cell "[PERSON_NAME][EMAIL_ADDRESS][DOMAIN_NAME]" at bounding box center [741, 375] width 113 height 28
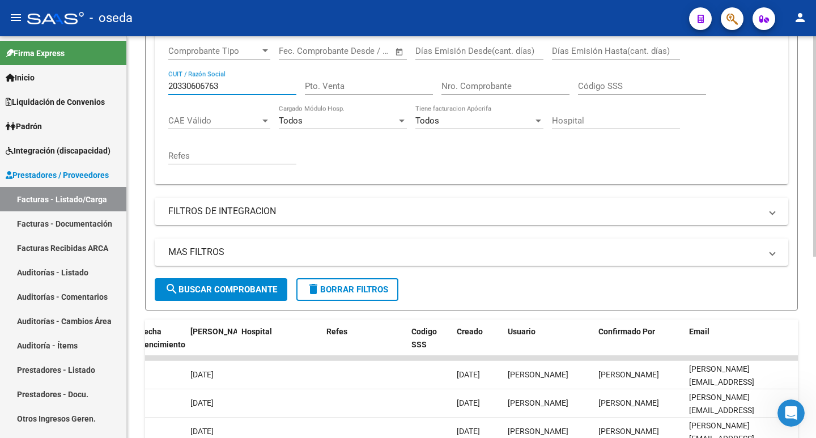
drag, startPoint x: 228, startPoint y: 86, endPoint x: 133, endPoint y: 75, distance: 96.4
click at [133, 75] on div "Video tutorial PRESTADORES -> Listado de CPBTs Emitidos por Prestadores / Prove…" at bounding box center [471, 181] width 689 height 723
paste input "7-­31927398-­6"
click at [218, 88] on input "27-­31927398-­6" at bounding box center [232, 86] width 128 height 10
click at [181, 87] on input "27-­31927398­6" at bounding box center [232, 86] width 128 height 10
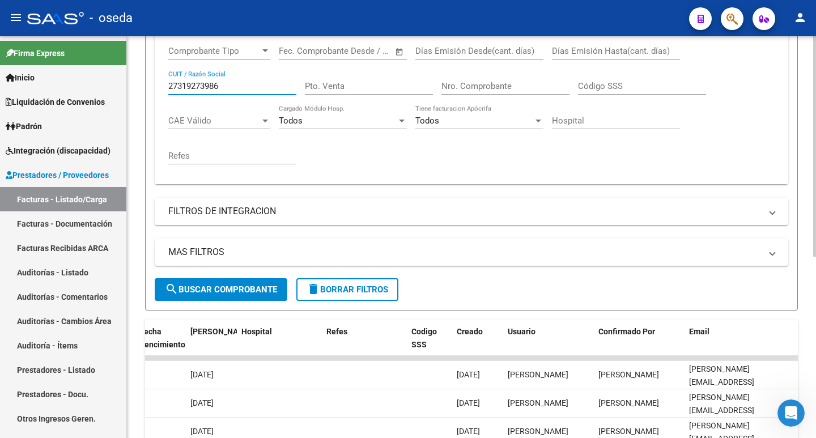
click at [222, 286] on span "search Buscar Comprobante" at bounding box center [221, 290] width 112 height 10
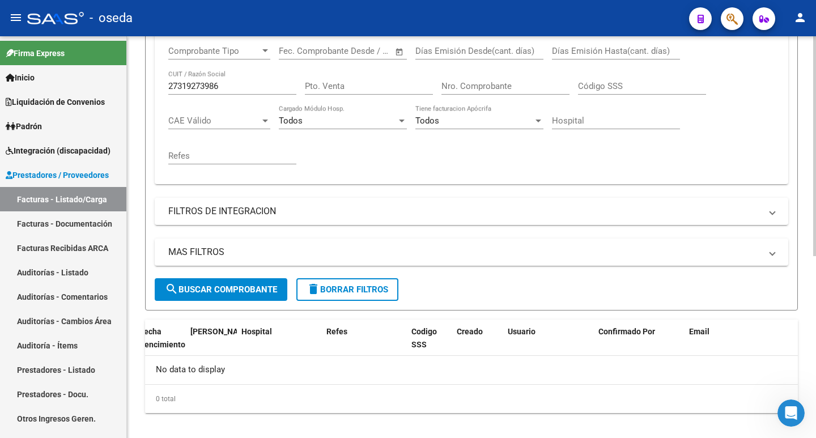
scroll to position [0, 0]
drag, startPoint x: 245, startPoint y: 82, endPoint x: 138, endPoint y: 78, distance: 107.2
click at [138, 78] on div "Video tutorial PRESTADORES -> Listado de CPBTs Emitidos por Prestadores / Prove…" at bounding box center [471, 135] width 689 height 630
paste input "-­31927398-"
click at [221, 86] on input "27-­31927398-­6" at bounding box center [232, 86] width 128 height 10
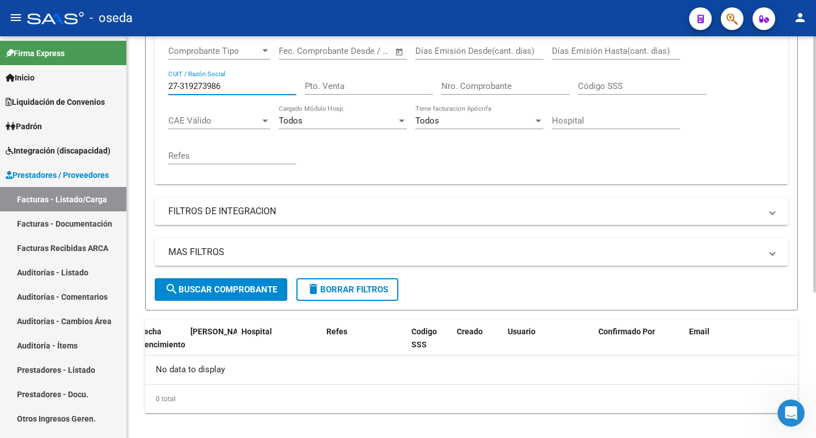
click at [181, 84] on input "27-­319273986" at bounding box center [232, 86] width 128 height 10
click at [222, 291] on span "search Buscar Comprobante" at bounding box center [221, 290] width 112 height 10
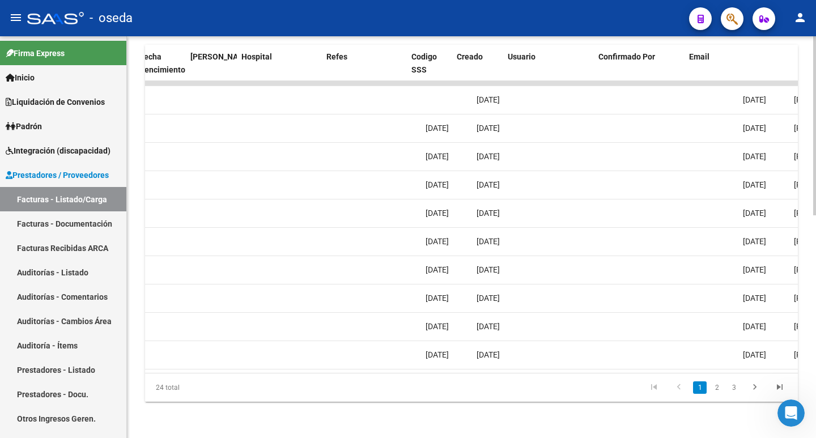
scroll to position [0, 2202]
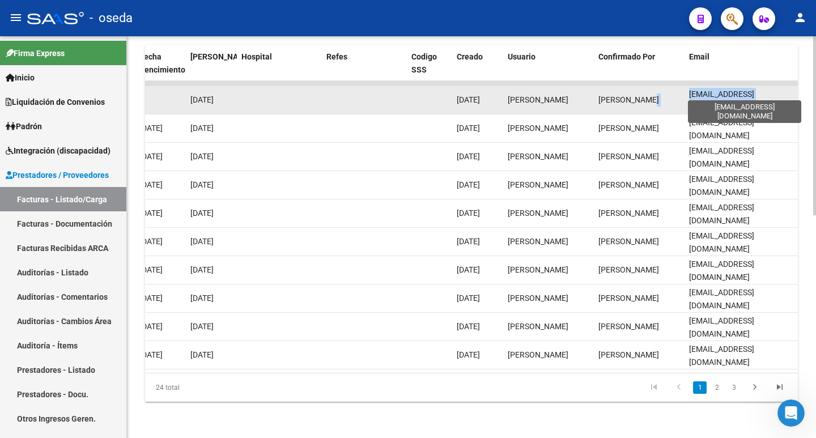
drag, startPoint x: 682, startPoint y: 88, endPoint x: 786, endPoint y: 93, distance: 104.4
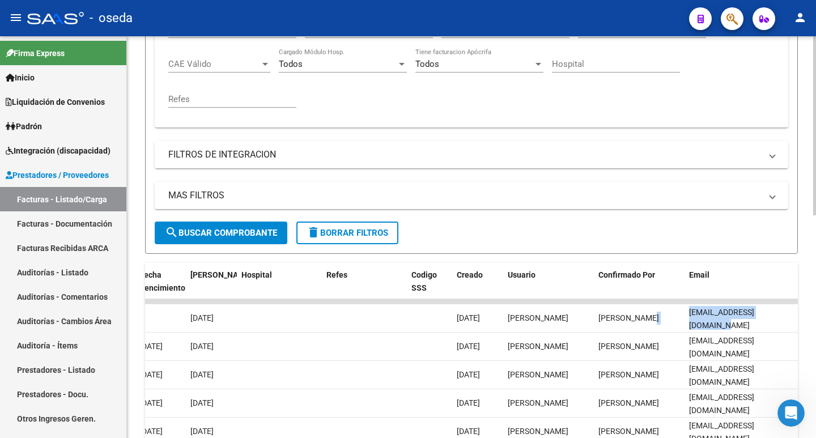
scroll to position [103, 0]
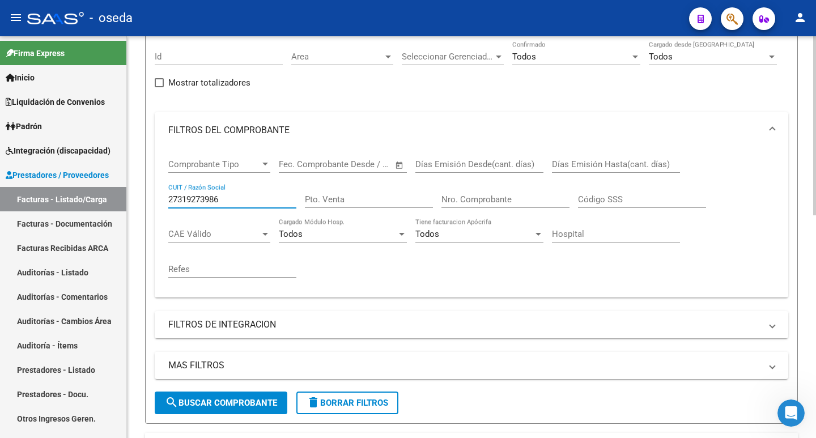
drag, startPoint x: 230, startPoint y: 197, endPoint x: 138, endPoint y: 201, distance: 91.3
click at [138, 201] on div "Video tutorial PRESTADORES -> Listado de CPBTs Emitidos por Prestadores / Prove…" at bounding box center [471, 379] width 689 height 893
paste input "-31927461-3"
click at [223, 201] on input "27-31927461-3" at bounding box center [232, 199] width 128 height 10
click at [222, 197] on input "27-31927461-3" at bounding box center [232, 199] width 128 height 10
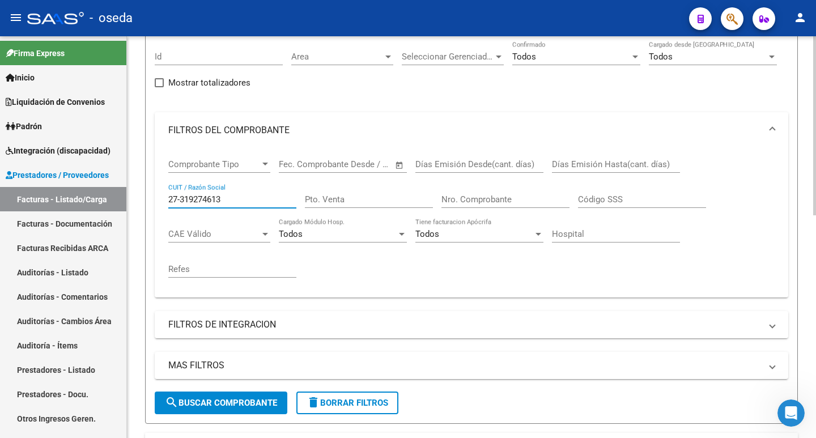
click at [183, 197] on input "27-319274613" at bounding box center [232, 199] width 128 height 10
click at [201, 399] on span "search Buscar Comprobante" at bounding box center [221, 403] width 112 height 10
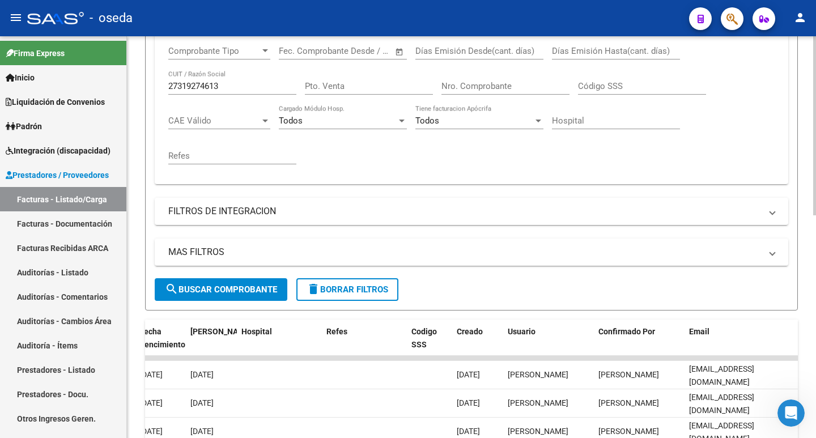
scroll to position [273, 0]
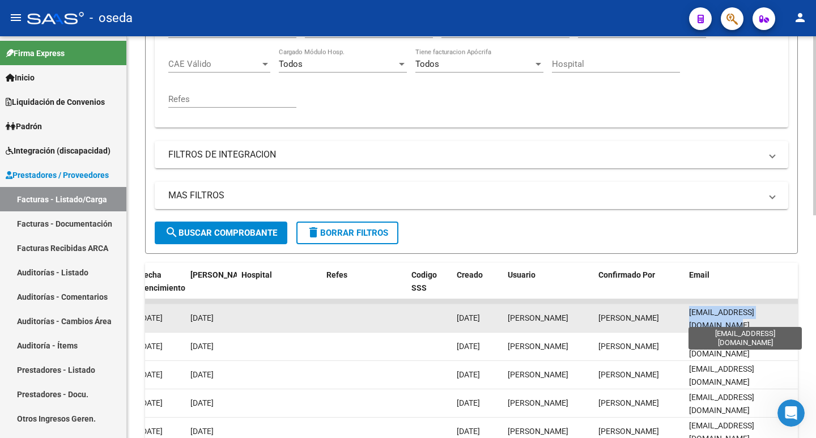
drag, startPoint x: 690, startPoint y: 317, endPoint x: 791, endPoint y: 319, distance: 100.9
click at [754, 319] on span "[EMAIL_ADDRESS][DOMAIN_NAME]" at bounding box center [721, 319] width 65 height 22
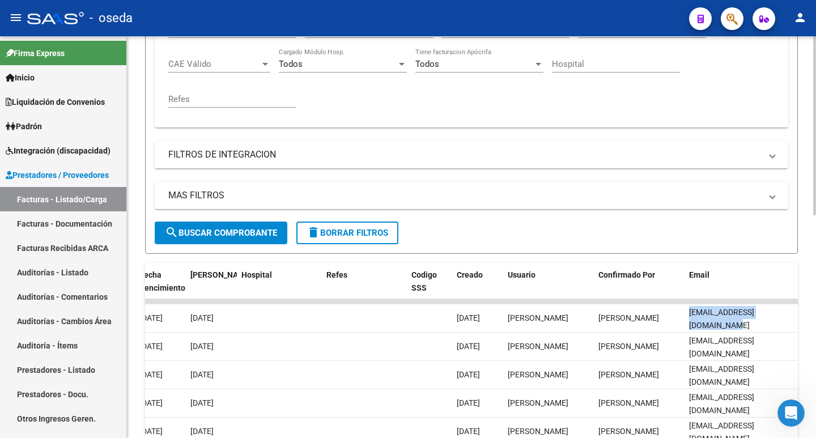
scroll to position [160, 0]
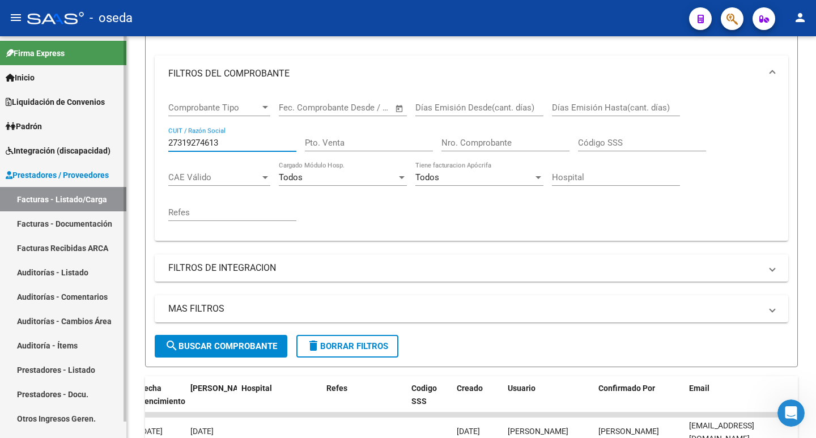
drag, startPoint x: 239, startPoint y: 143, endPoint x: 121, endPoint y: 130, distance: 118.7
click at [121, 130] on mat-sidenav-container "Firma Express Inicio Calendario SSS Instructivos Contacto OS Liquidación de Con…" at bounding box center [408, 237] width 816 height 402
paste input "-37848842-2"
click at [222, 143] on input "27-37848842-2" at bounding box center [232, 143] width 128 height 10
click at [179, 141] on input "27-378488422" at bounding box center [232, 143] width 128 height 10
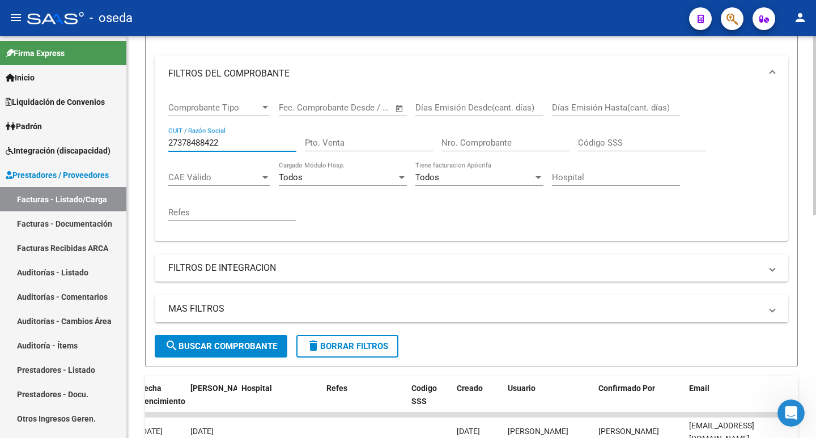
click at [238, 349] on span "search Buscar Comprobante" at bounding box center [221, 346] width 112 height 10
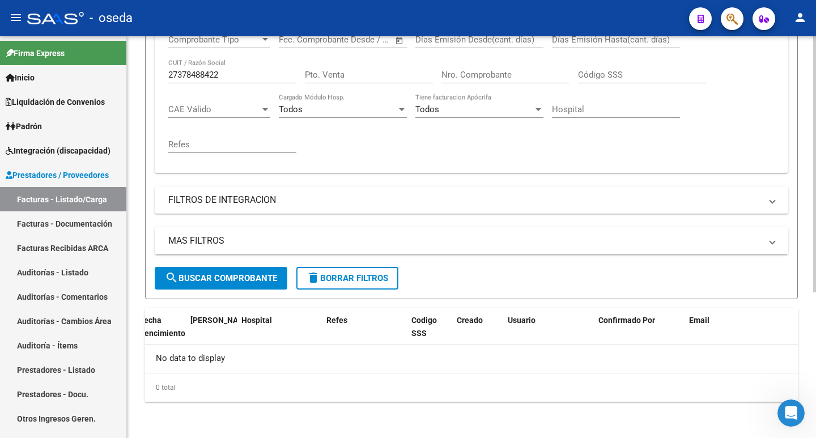
scroll to position [0, 0]
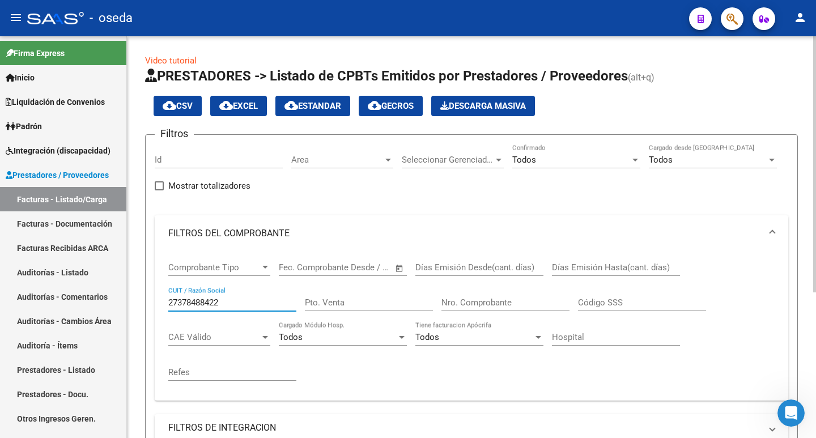
drag, startPoint x: 224, startPoint y: 300, endPoint x: 155, endPoint y: 299, distance: 69.2
click at [155, 299] on div "Comprobante Tipo Comprobante Tipo Fecha inicio – Fecha fin Fec. Comprobante Des…" at bounding box center [472, 326] width 634 height 149
paste input "30-71622997-8"
click at [222, 298] on input "30-71622997-8" at bounding box center [232, 303] width 128 height 10
click at [186, 302] on input "30-716229978" at bounding box center [232, 303] width 128 height 10
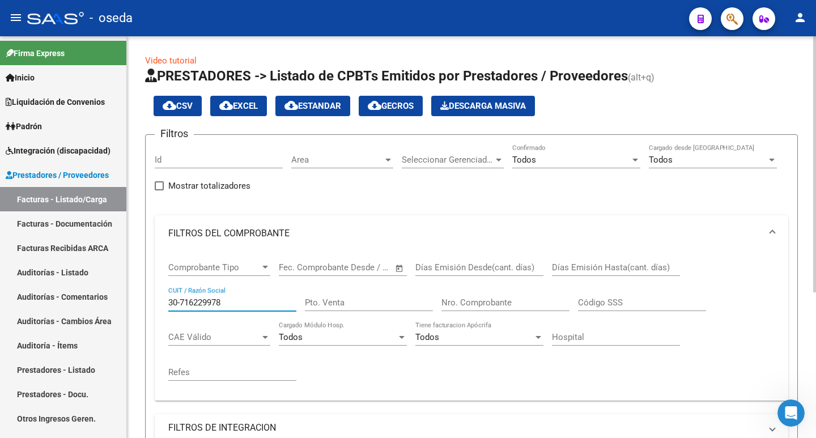
click at [181, 299] on input "30-716229978" at bounding box center [232, 303] width 128 height 10
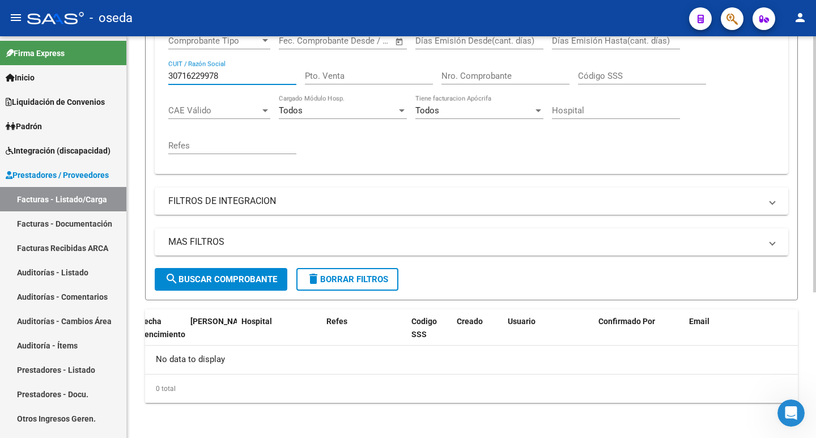
click at [189, 289] on button "search Buscar Comprobante" at bounding box center [221, 279] width 133 height 23
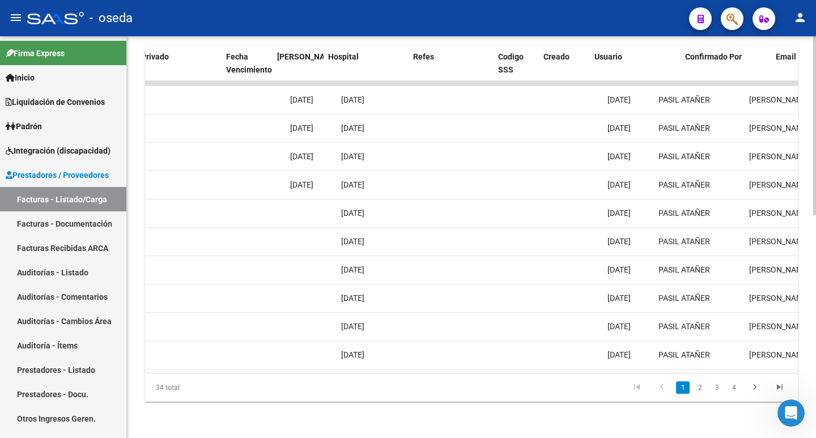
scroll to position [0, 2202]
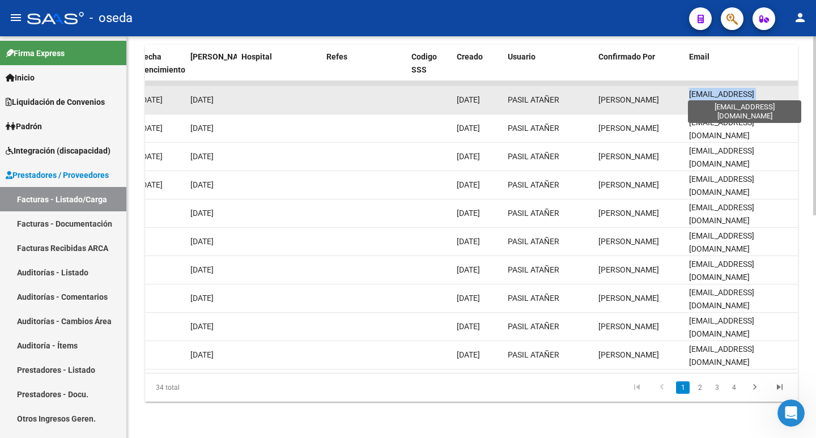
drag, startPoint x: 688, startPoint y: 91, endPoint x: 779, endPoint y: 90, distance: 90.7
click at [779, 90] on datatable-body-cell "[EMAIL_ADDRESS][DOMAIN_NAME]" at bounding box center [741, 100] width 113 height 28
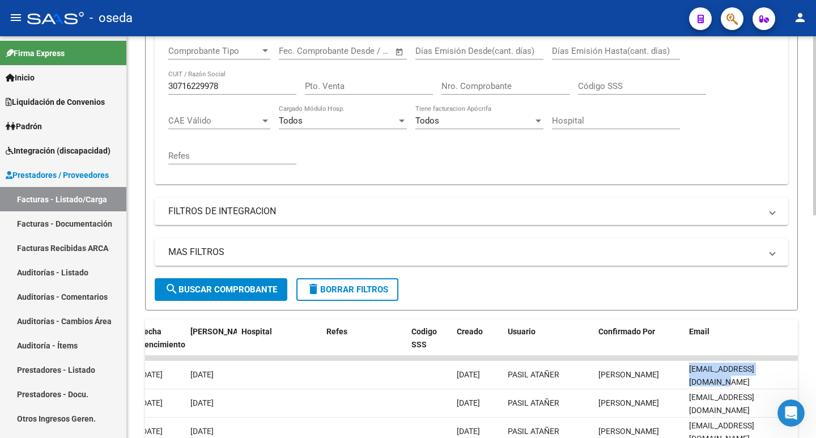
scroll to position [160, 0]
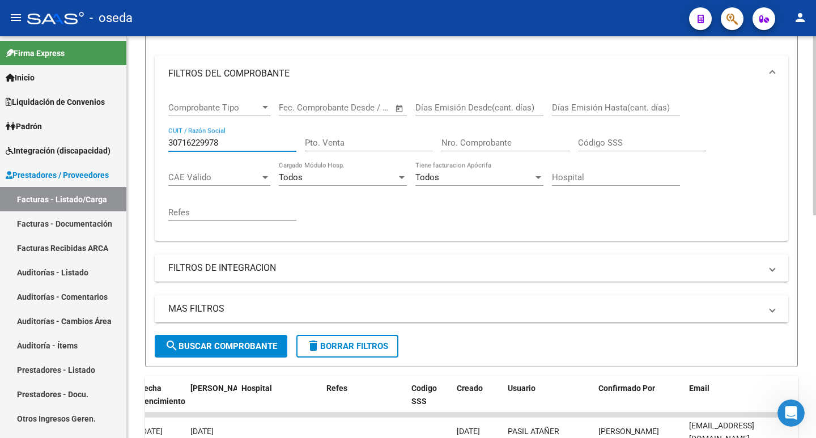
drag, startPoint x: 226, startPoint y: 140, endPoint x: 163, endPoint y: 141, distance: 62.9
click at [149, 142] on form "Filtros Id Area Area Seleccionar Gerenciador Seleccionar Gerenciador Todos Conf…" at bounding box center [471, 170] width 653 height 393
paste input "27-23843632-5"
click at [222, 144] on input "27-23843632-5" at bounding box center [232, 143] width 128 height 10
click at [181, 143] on input "27-238436325" at bounding box center [232, 143] width 128 height 10
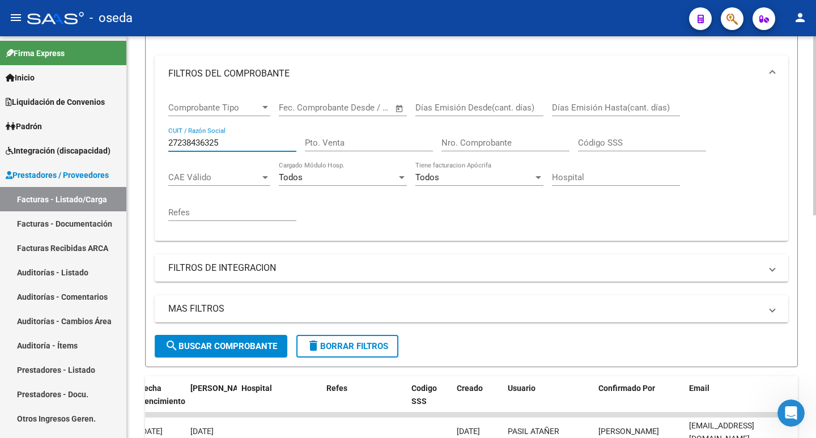
click at [213, 347] on span "search Buscar Comprobante" at bounding box center [221, 346] width 112 height 10
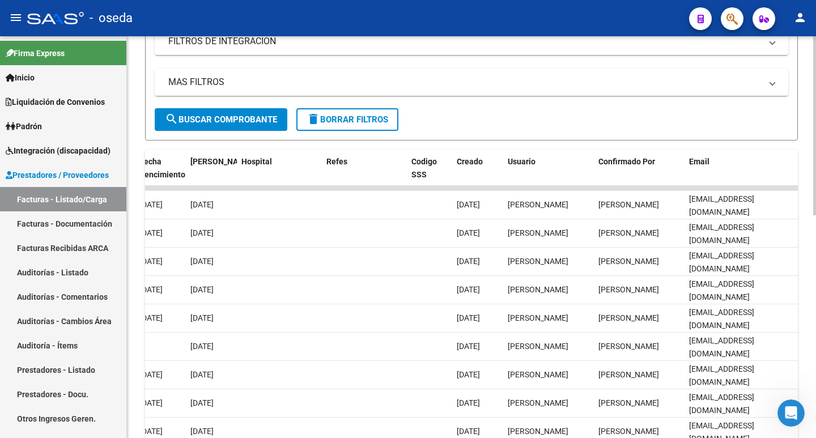
scroll to position [500, 0]
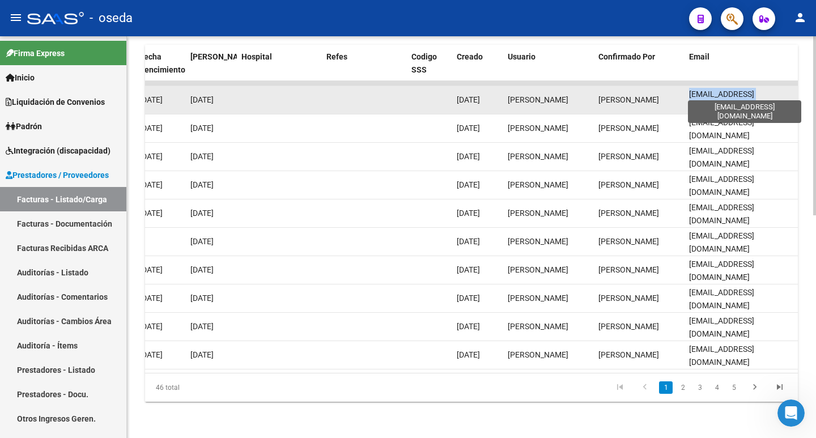
drag, startPoint x: 688, startPoint y: 90, endPoint x: 791, endPoint y: 89, distance: 103.2
click at [791, 89] on datatable-body-cell "[EMAIL_ADDRESS][DOMAIN_NAME]" at bounding box center [741, 100] width 113 height 28
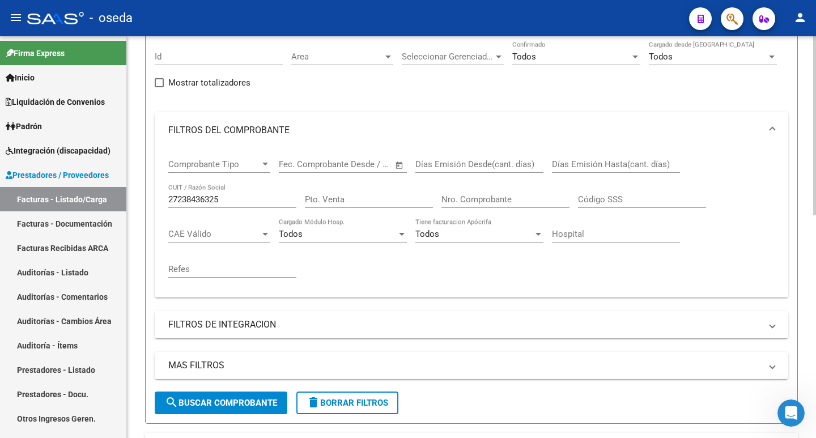
scroll to position [0, 0]
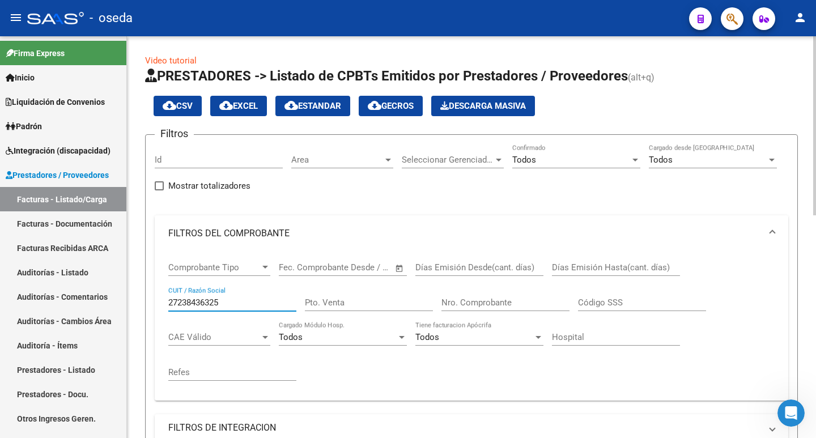
drag, startPoint x: 236, startPoint y: 303, endPoint x: 132, endPoint y: 303, distance: 104.3
paste input "-14571661-1"
click at [220, 300] on input "27-14571661-1" at bounding box center [232, 303] width 128 height 10
click at [180, 301] on input "27-145716611" at bounding box center [232, 303] width 128 height 10
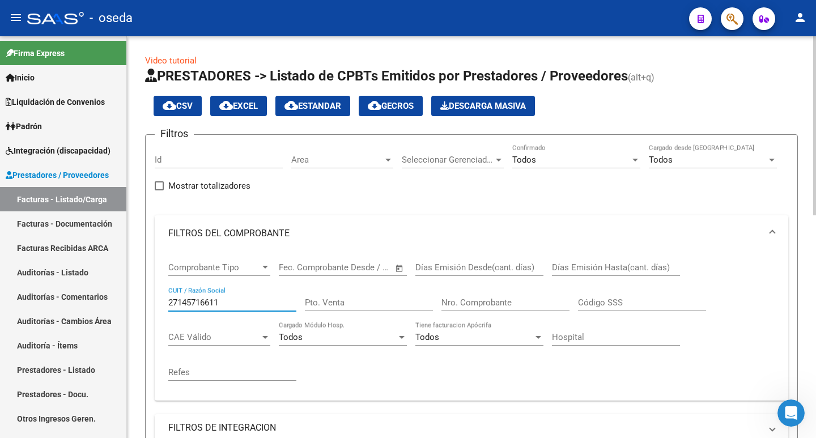
scroll to position [283, 0]
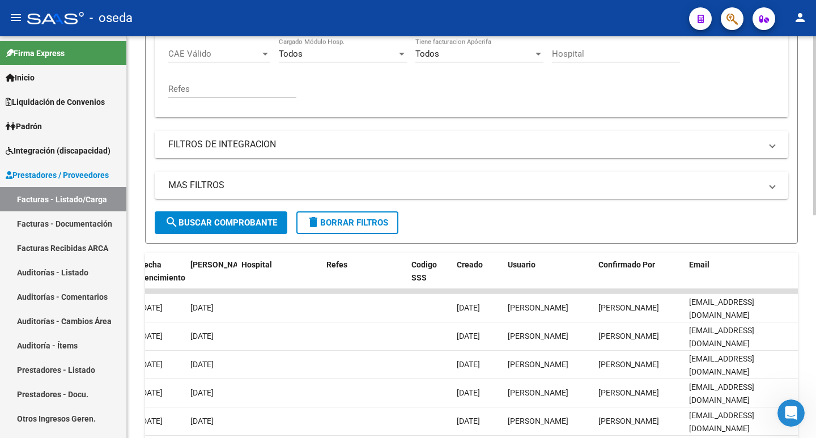
click at [252, 228] on button "search Buscar Comprobante" at bounding box center [221, 222] width 133 height 23
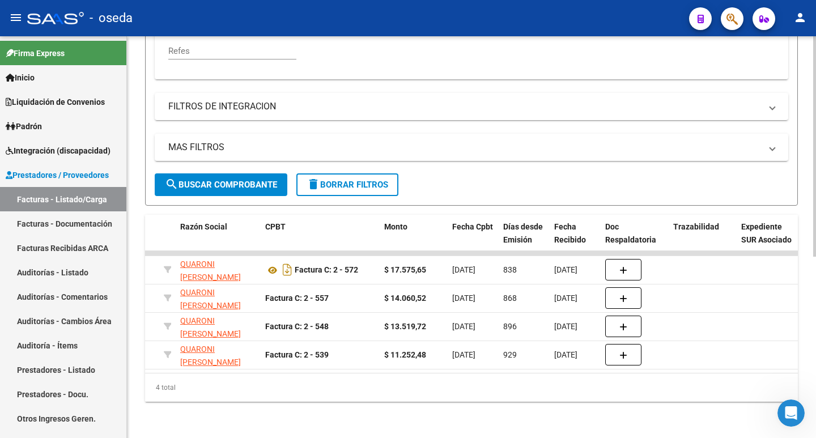
scroll to position [46, 0]
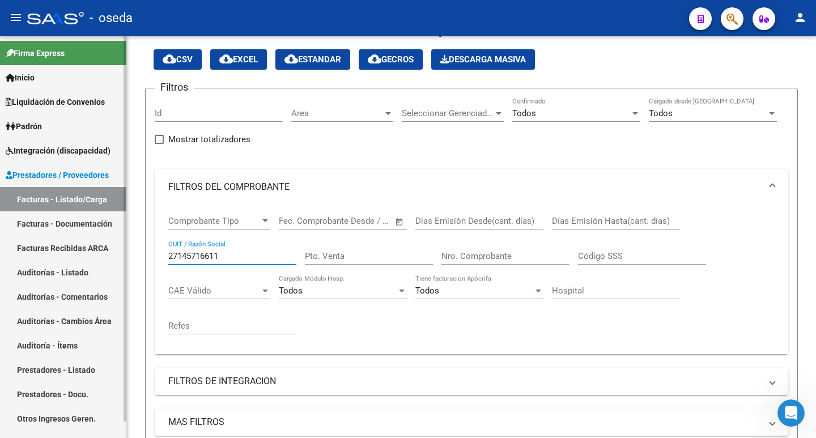
drag, startPoint x: 224, startPoint y: 251, endPoint x: 119, endPoint y: 260, distance: 105.8
click at [119, 260] on mat-sidenav-container "Firma Express Inicio Calendario SSS Instructivos Contacto OS Liquidación de Con…" at bounding box center [408, 237] width 816 height 402
paste input "-26018477-"
click at [224, 258] on input "27-26018477-1" at bounding box center [232, 256] width 128 height 10
click at [222, 258] on input "27-26018477-1" at bounding box center [232, 256] width 128 height 10
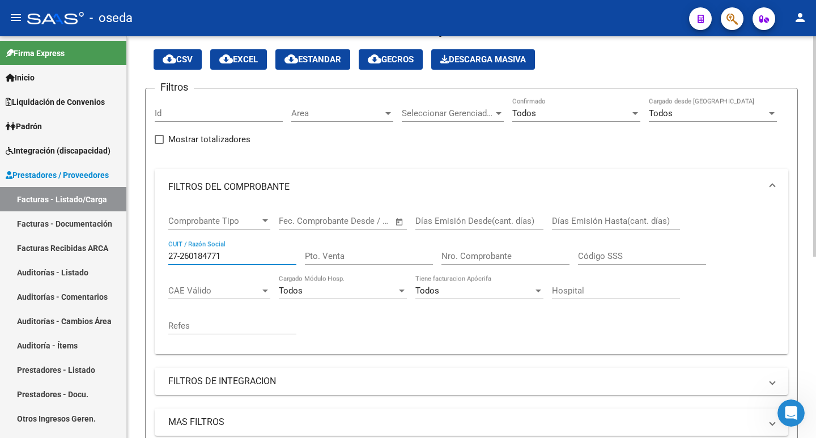
click at [180, 257] on input "27-260184771" at bounding box center [232, 256] width 128 height 10
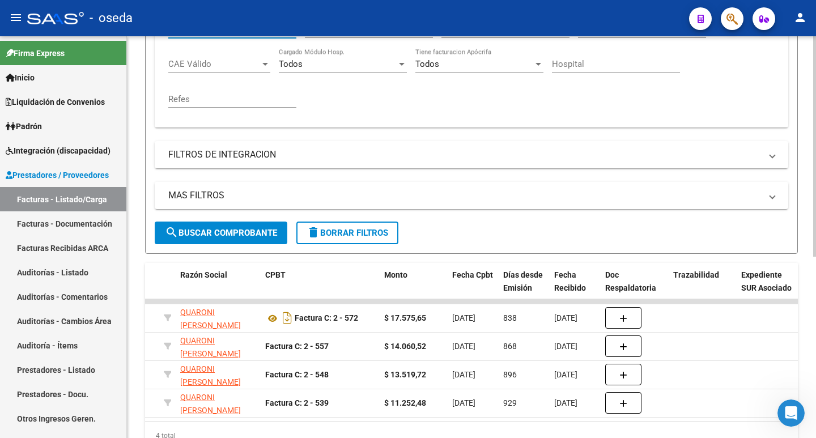
scroll to position [330, 0]
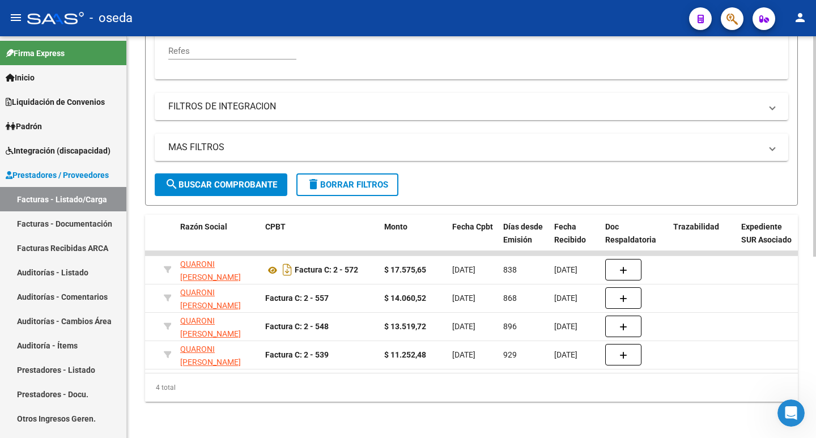
click at [196, 180] on span "search Buscar Comprobante" at bounding box center [221, 185] width 112 height 10
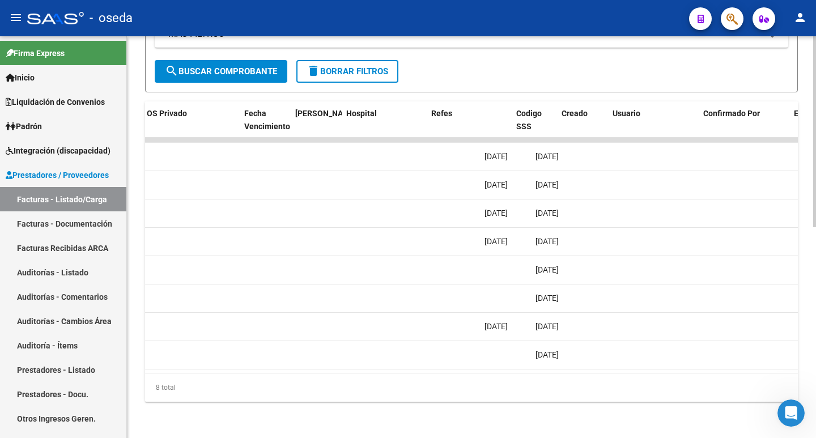
scroll to position [0, 2202]
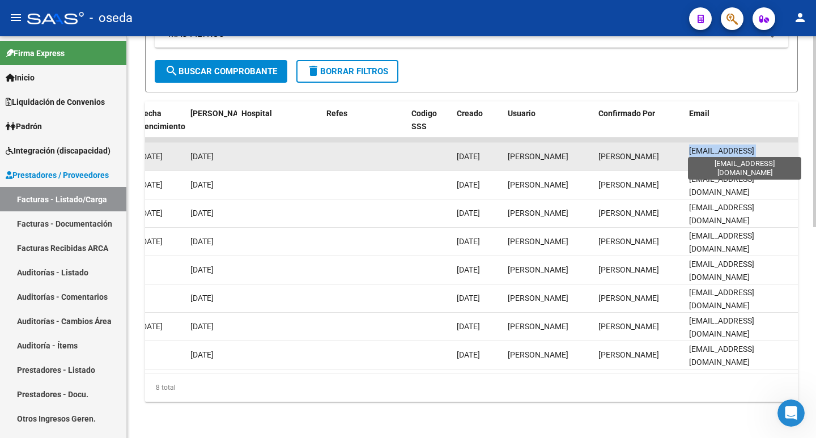
drag, startPoint x: 688, startPoint y: 149, endPoint x: 776, endPoint y: 145, distance: 87.9
click at [776, 145] on datatable-body-cell "[EMAIL_ADDRESS][DOMAIN_NAME]" at bounding box center [741, 157] width 113 height 28
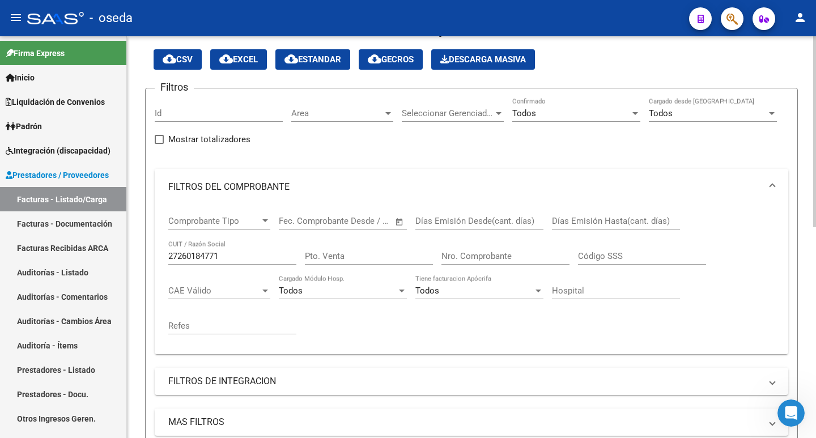
scroll to position [0, 0]
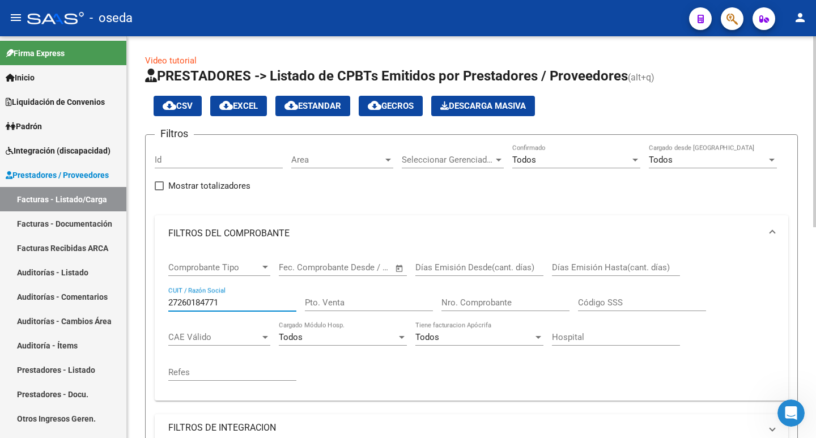
drag, startPoint x: 232, startPoint y: 306, endPoint x: 133, endPoint y: 304, distance: 99.2
paste input "30-71517513-0"
click at [219, 299] on input "30-71517513-0" at bounding box center [232, 303] width 128 height 10
click at [185, 301] on input "30-715175130" at bounding box center [232, 303] width 128 height 10
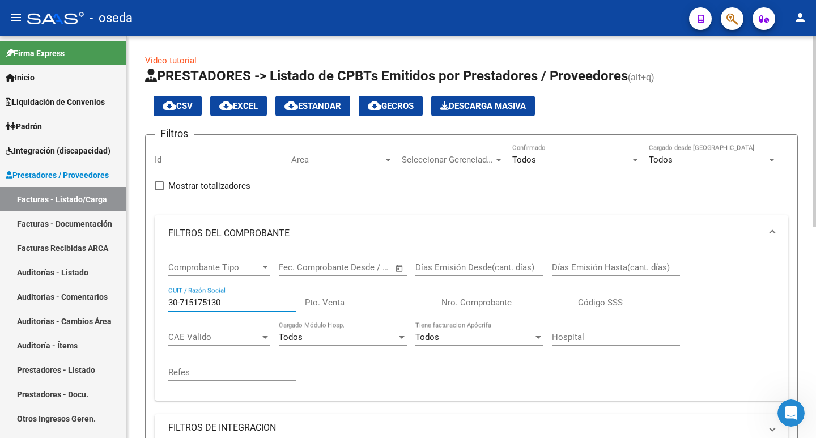
click at [181, 301] on input "30-715175130" at bounding box center [232, 303] width 128 height 10
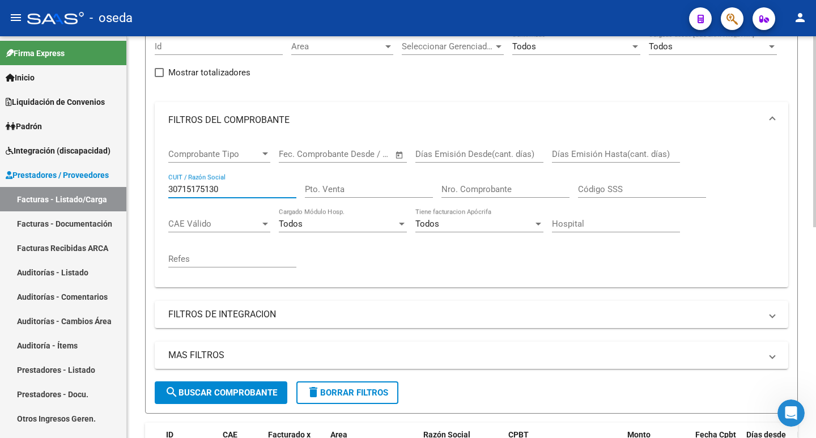
scroll to position [170, 0]
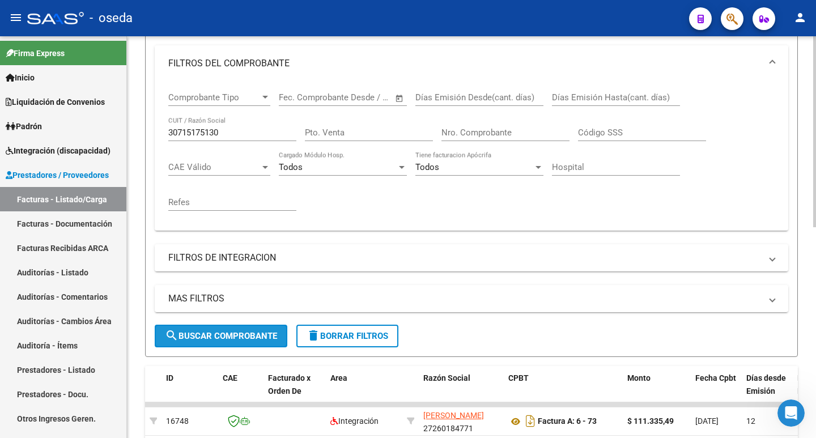
click at [185, 332] on span "search Buscar Comprobante" at bounding box center [221, 336] width 112 height 10
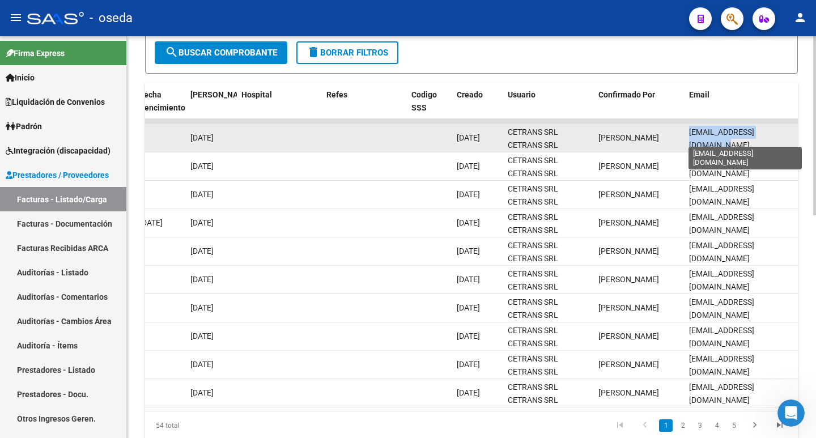
scroll to position [0, 9]
drag, startPoint x: 689, startPoint y: 135, endPoint x: 792, endPoint y: 132, distance: 103.2
click at [792, 132] on div "[EMAIL_ADDRESS][DOMAIN_NAME]" at bounding box center [741, 138] width 104 height 24
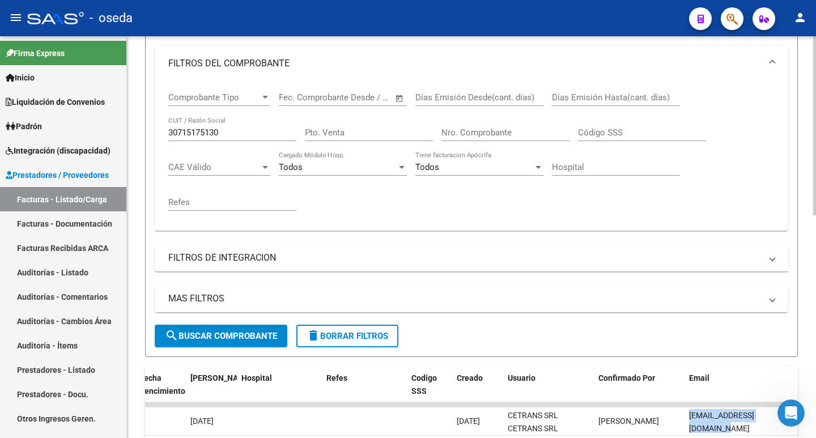
scroll to position [0, 0]
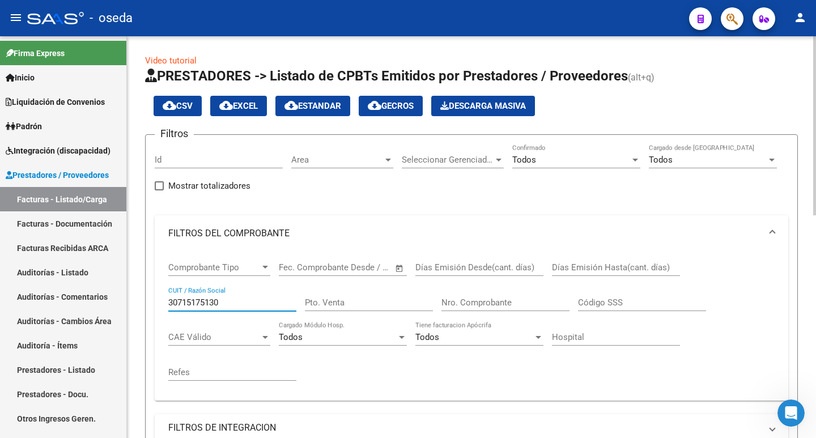
drag, startPoint x: 236, startPoint y: 303, endPoint x: 130, endPoint y: 304, distance: 106.0
paste input "27-27566808-2"
click at [220, 300] on input "27-27566808-2" at bounding box center [232, 303] width 128 height 10
click at [180, 302] on input "27-275668082" at bounding box center [232, 303] width 128 height 10
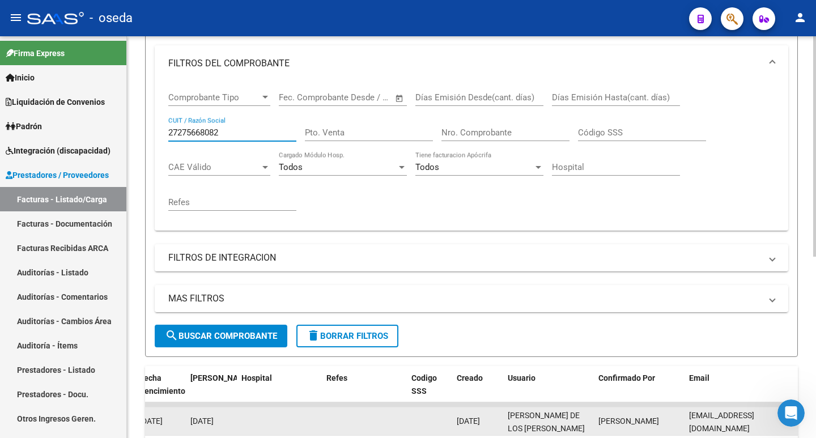
scroll to position [330, 0]
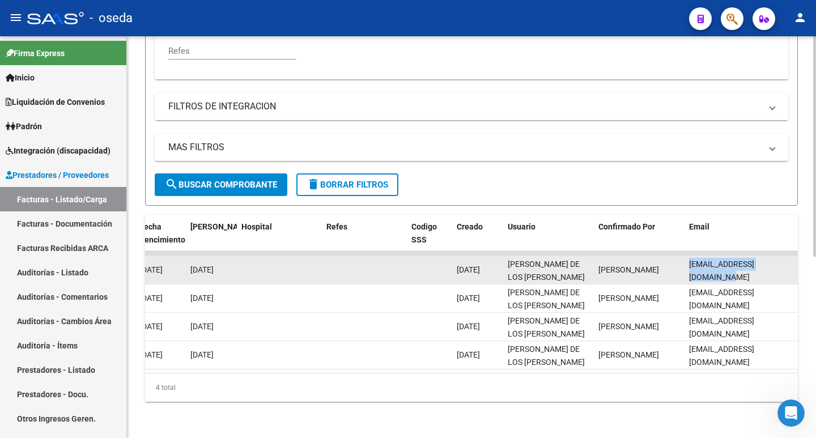
drag, startPoint x: 686, startPoint y: 261, endPoint x: 792, endPoint y: 259, distance: 106.6
click at [792, 259] on datatable-body-cell "[EMAIL_ADDRESS][DOMAIN_NAME]" at bounding box center [741, 270] width 113 height 28
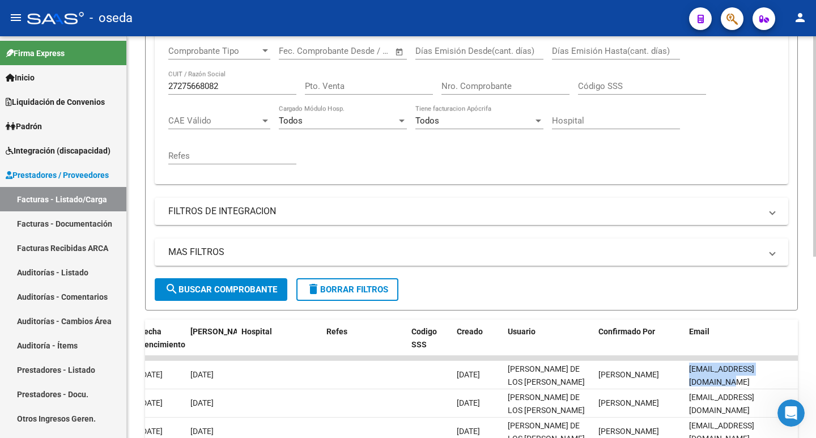
scroll to position [160, 0]
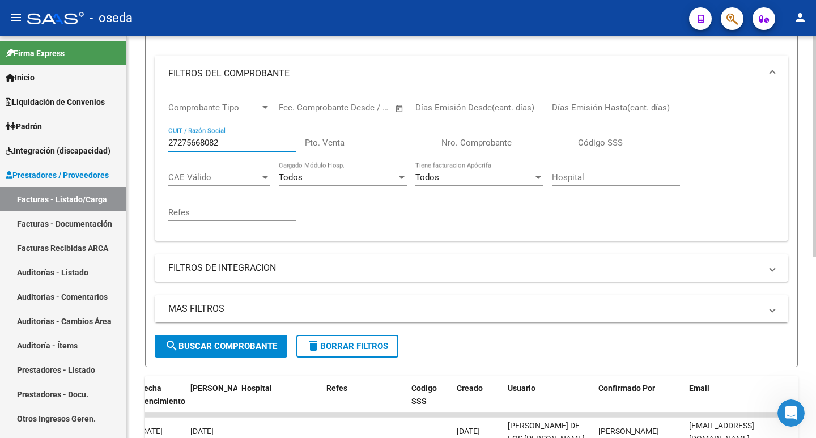
drag, startPoint x: 196, startPoint y: 145, endPoint x: 139, endPoint y: 143, distance: 56.1
click at [135, 143] on div "Video tutorial PRESTADORES -> Listado de CPBTs Emitidos por Prestadores / Prove…" at bounding box center [471, 237] width 689 height 723
paste input "-11409050-1"
click at [223, 142] on input "27-11409050-1" at bounding box center [232, 143] width 128 height 10
click at [181, 142] on input "27-114090501" at bounding box center [232, 143] width 128 height 10
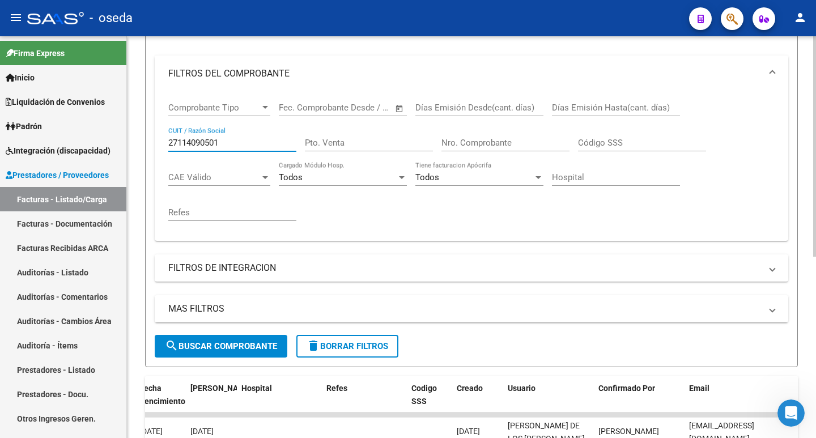
type input "27114090501"
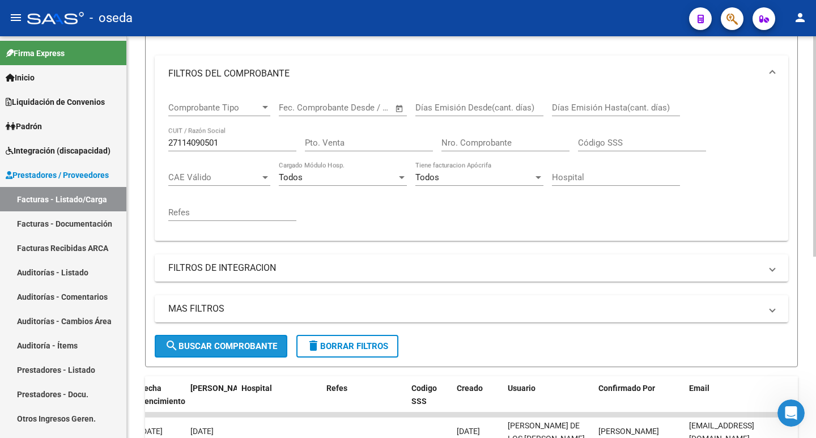
click at [214, 344] on span "search Buscar Comprobante" at bounding box center [221, 346] width 112 height 10
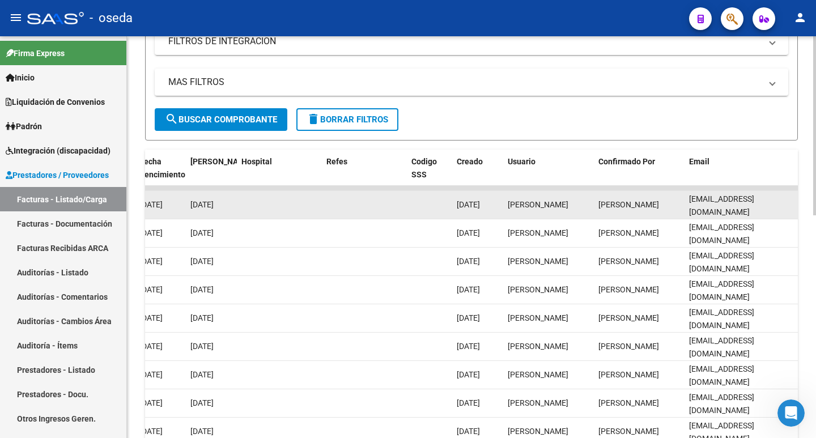
scroll to position [0, 20]
drag, startPoint x: 690, startPoint y: 203, endPoint x: 795, endPoint y: 196, distance: 104.5
click at [795, 196] on datatable-body-cell "[EMAIL_ADDRESS][DOMAIN_NAME]" at bounding box center [741, 205] width 113 height 28
